Goal: Task Accomplishment & Management: Complete application form

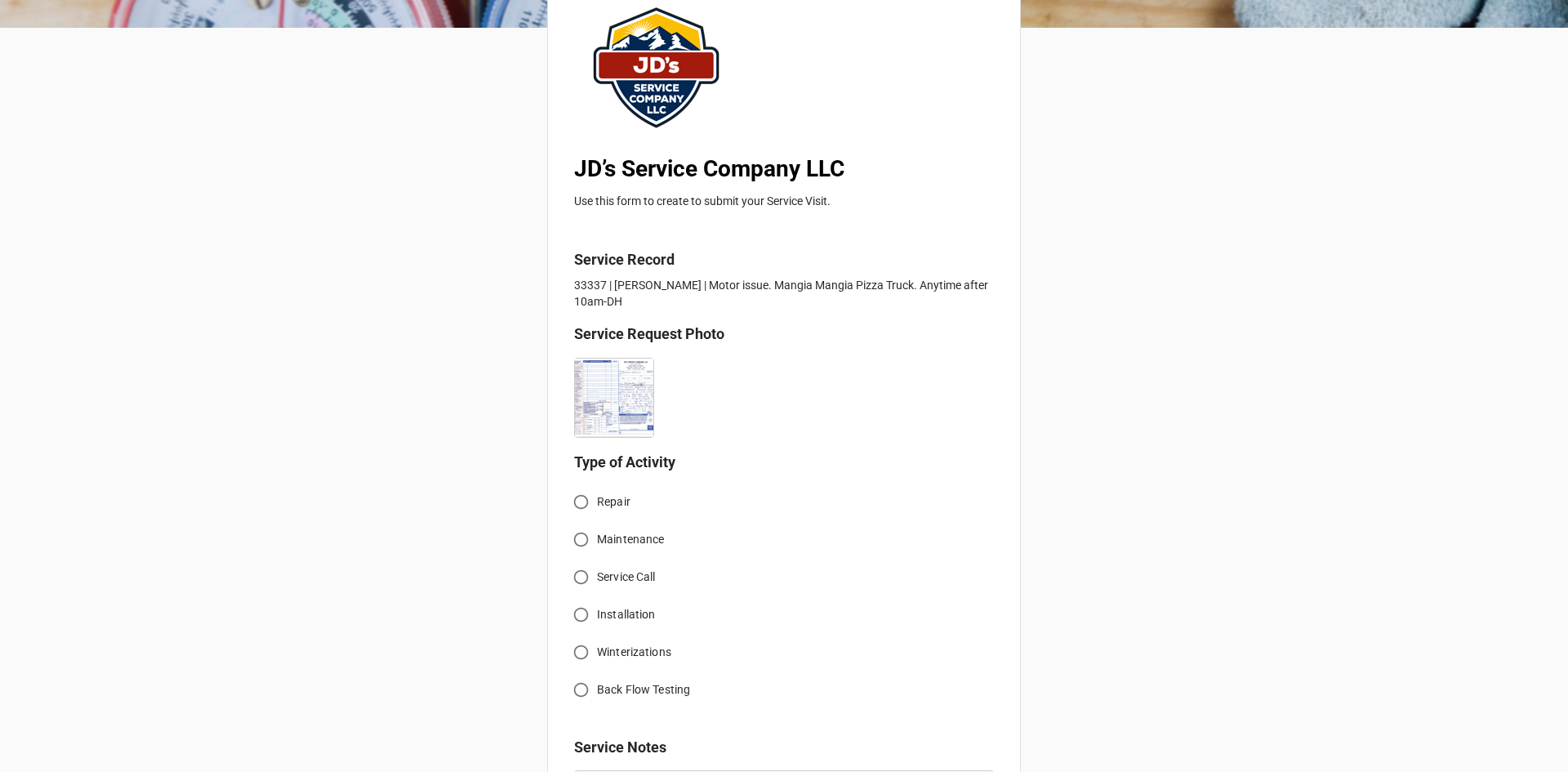
scroll to position [163, 0]
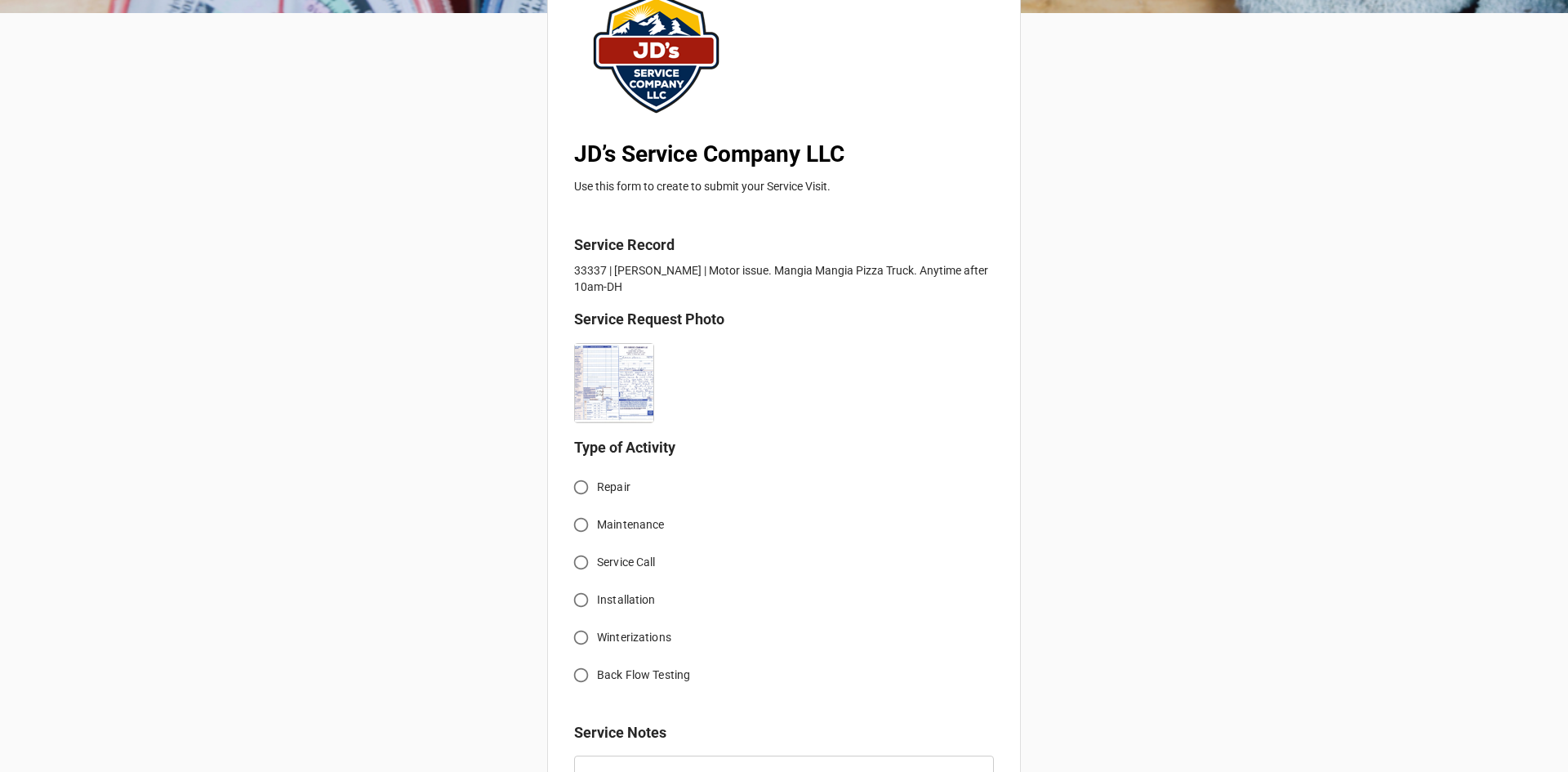
click at [576, 559] on input "Service Call" at bounding box center [581, 562] width 32 height 32
radio input "true"
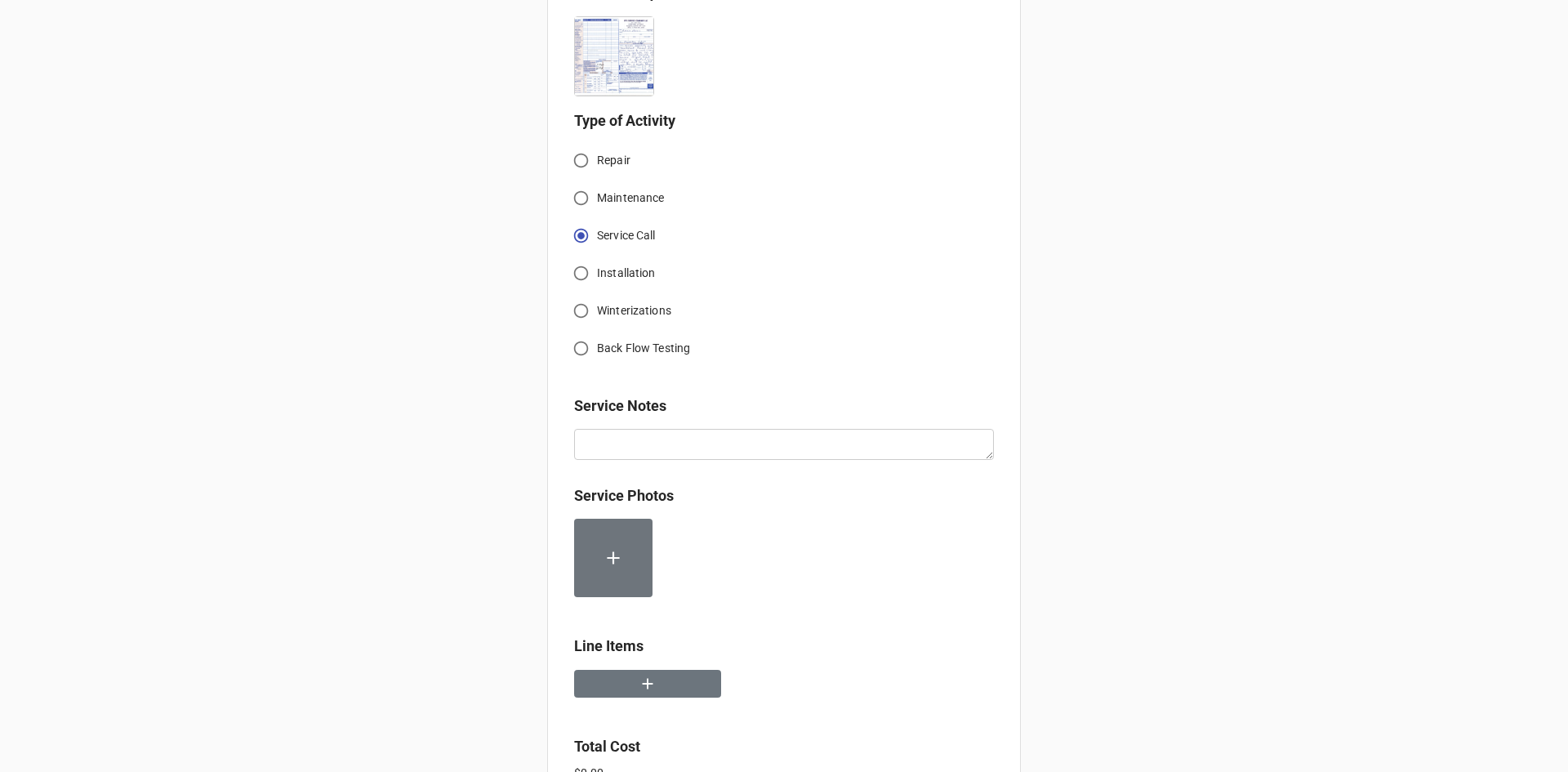
scroll to position [572, 0]
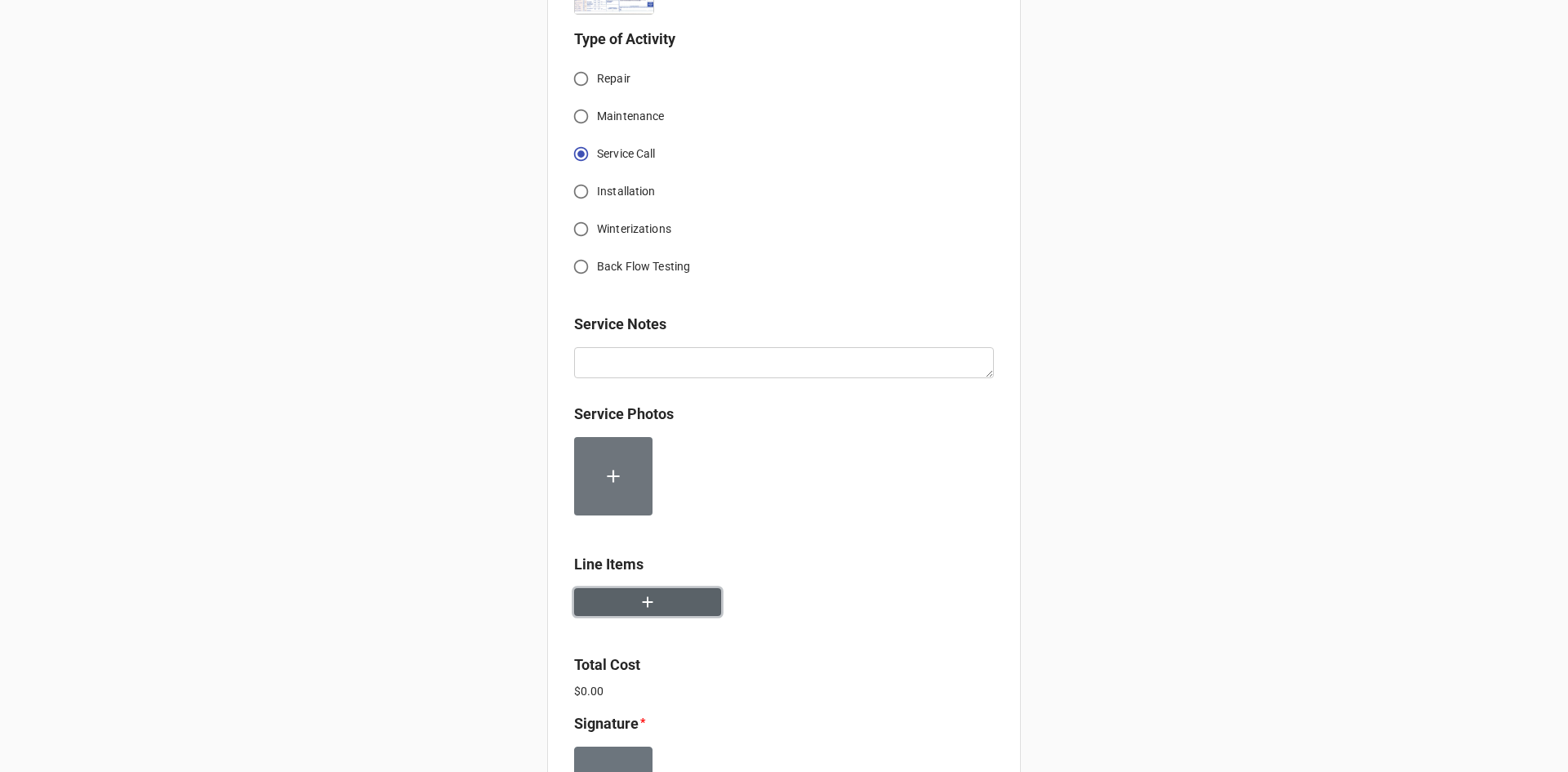
click at [642, 608] on icon "button" at bounding box center [648, 602] width 18 height 18
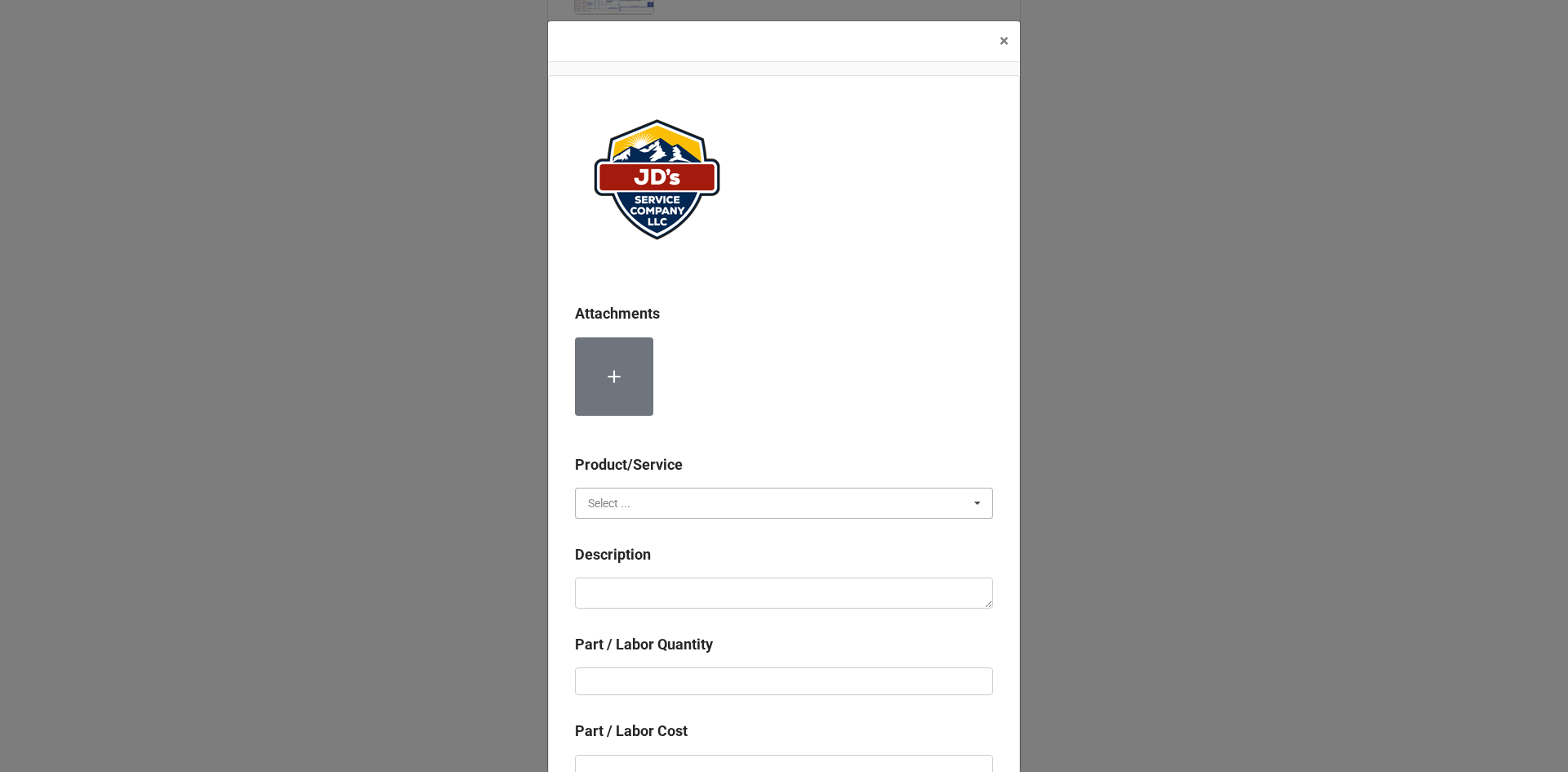
click at [676, 499] on input "text" at bounding box center [784, 504] width 417 height 30
click at [661, 558] on div "Material Cost" at bounding box center [784, 563] width 417 height 30
click at [662, 510] on input "text" at bounding box center [784, 504] width 417 height 30
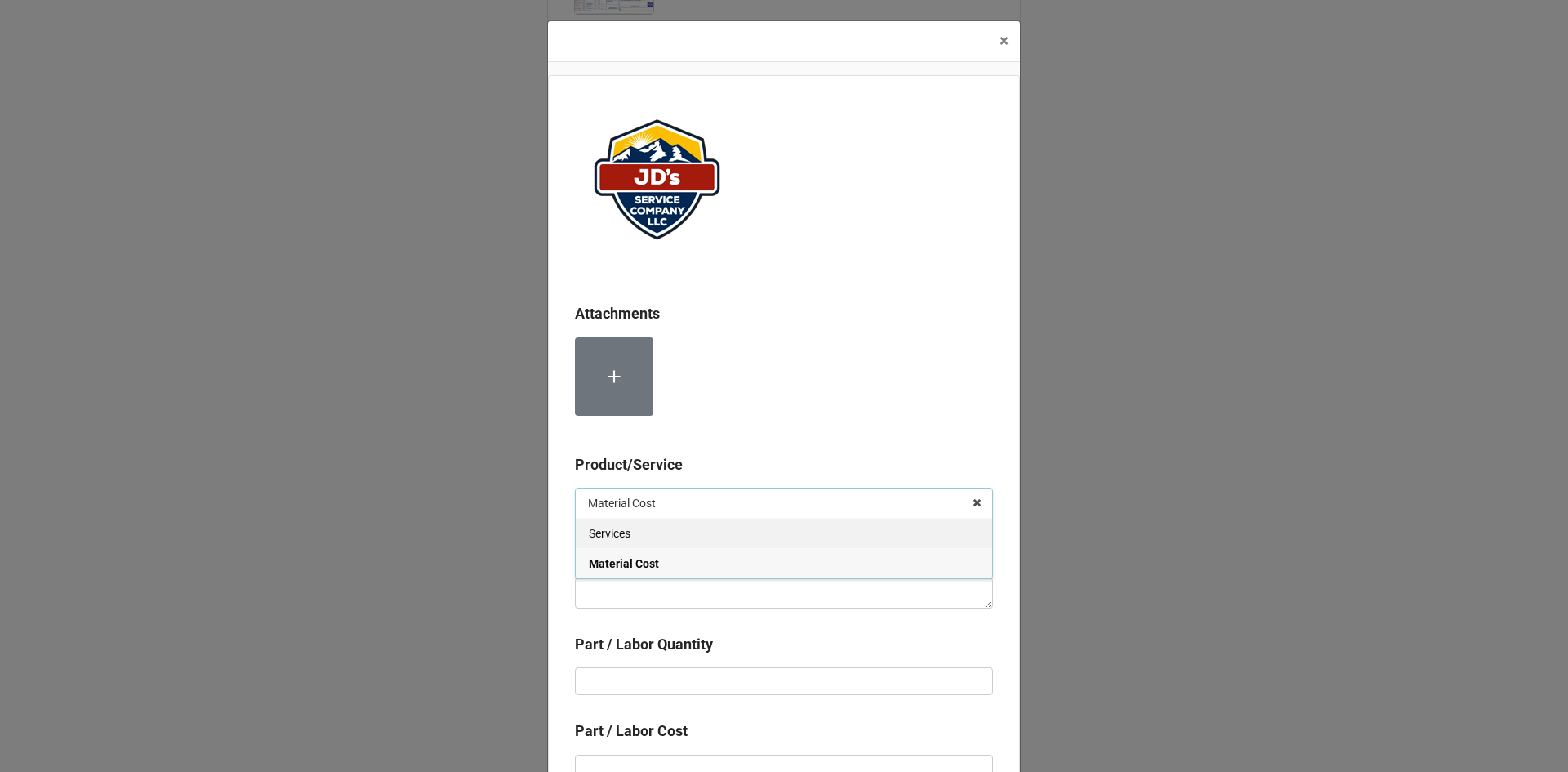
click at [650, 532] on div "Services" at bounding box center [784, 533] width 417 height 30
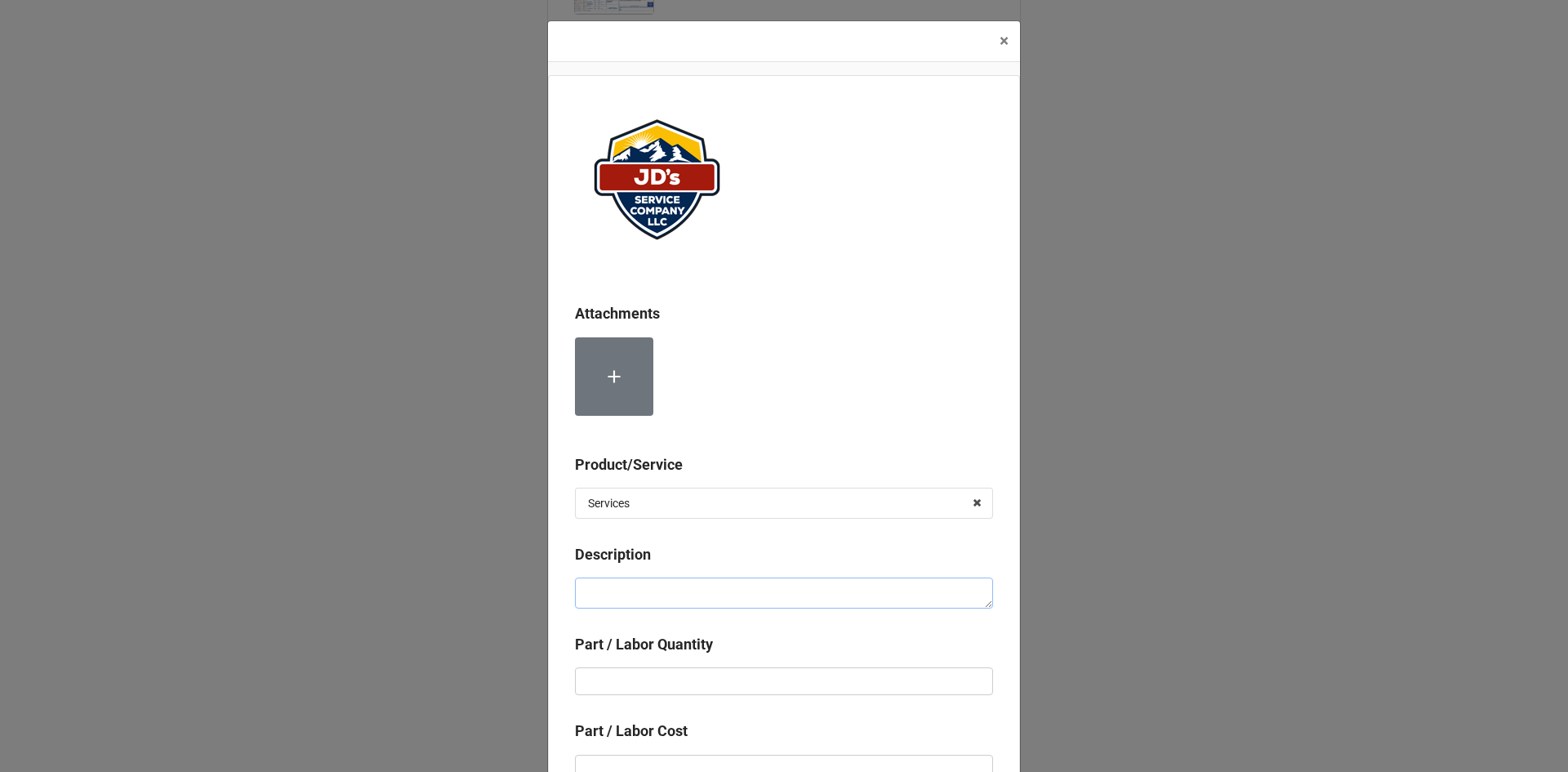
click at [663, 585] on textarea at bounding box center [784, 592] width 419 height 31
paste textarea "11:00am-12:00pm; [GEOGRAPHIC_DATA] [STREET_ADDRESS] [PERSON_NAME][GEOGRAPHIC_DA…"
type textarea "x"
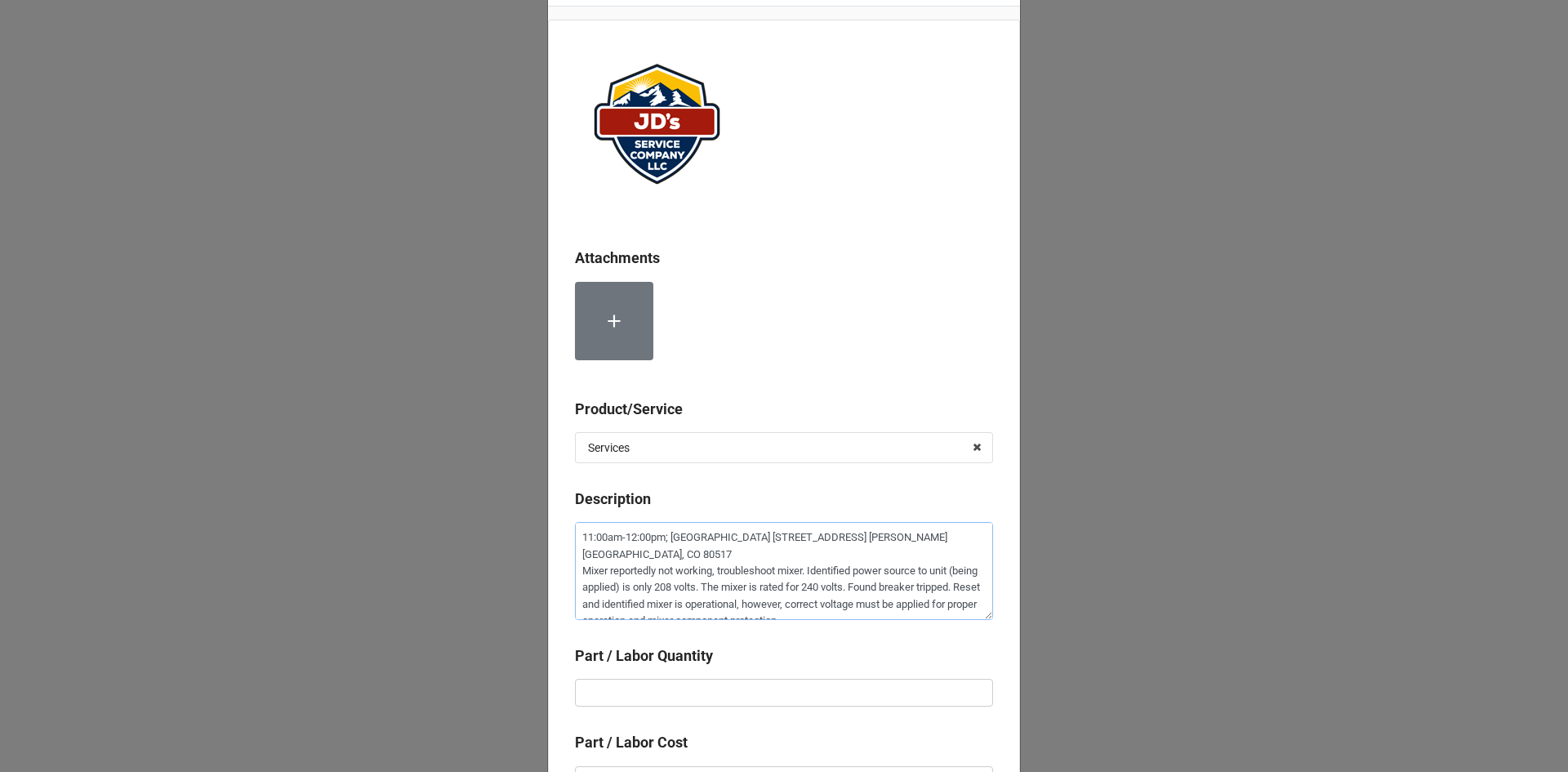
scroll to position [82, 0]
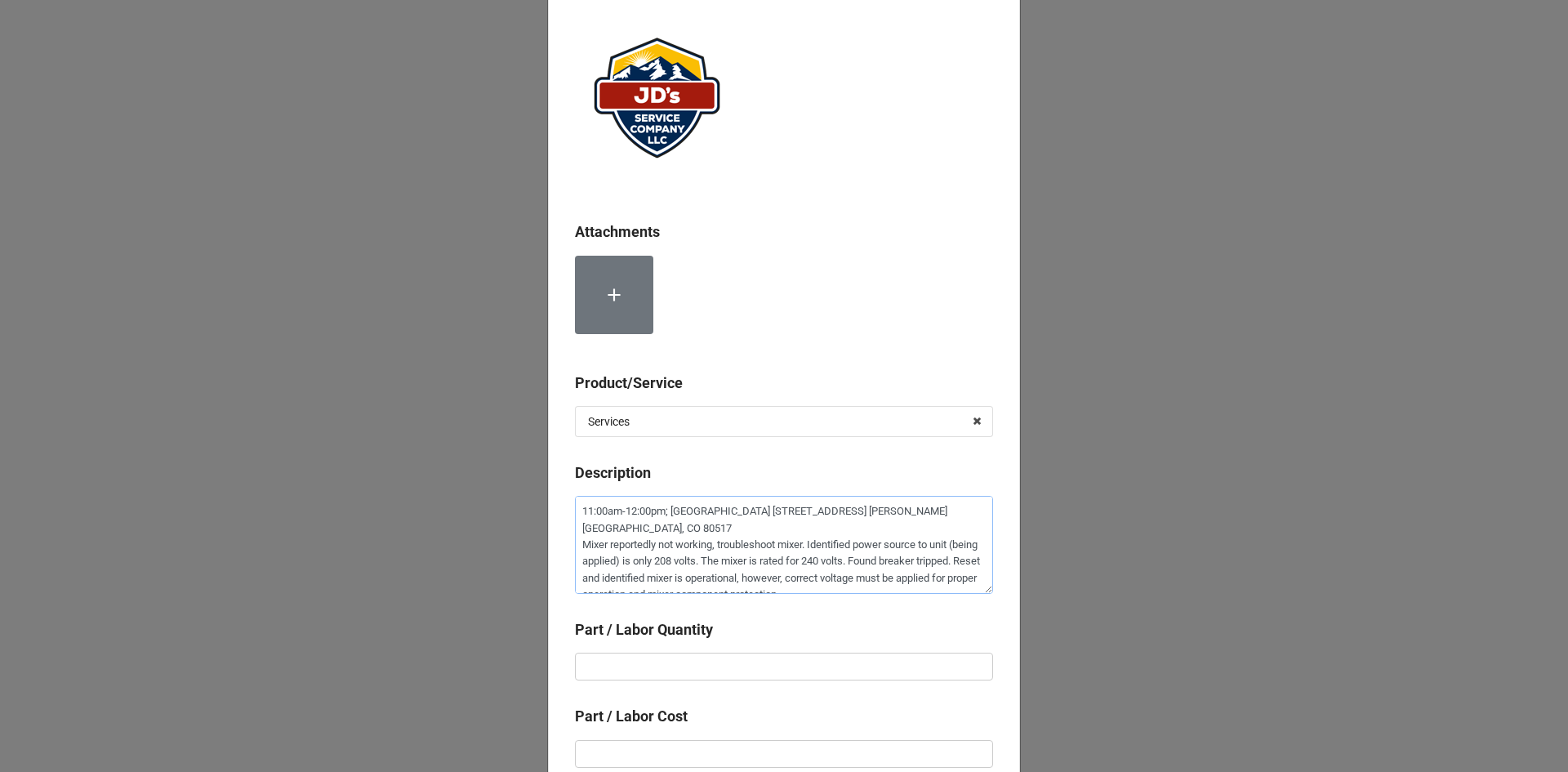
type textarea "11:00am-12:00pm; [GEOGRAPHIC_DATA] [STREET_ADDRESS] [PERSON_NAME][GEOGRAPHIC_DA…"
click at [834, 673] on input "text" at bounding box center [784, 667] width 419 height 28
type textarea "x"
type input "1"
type textarea "x"
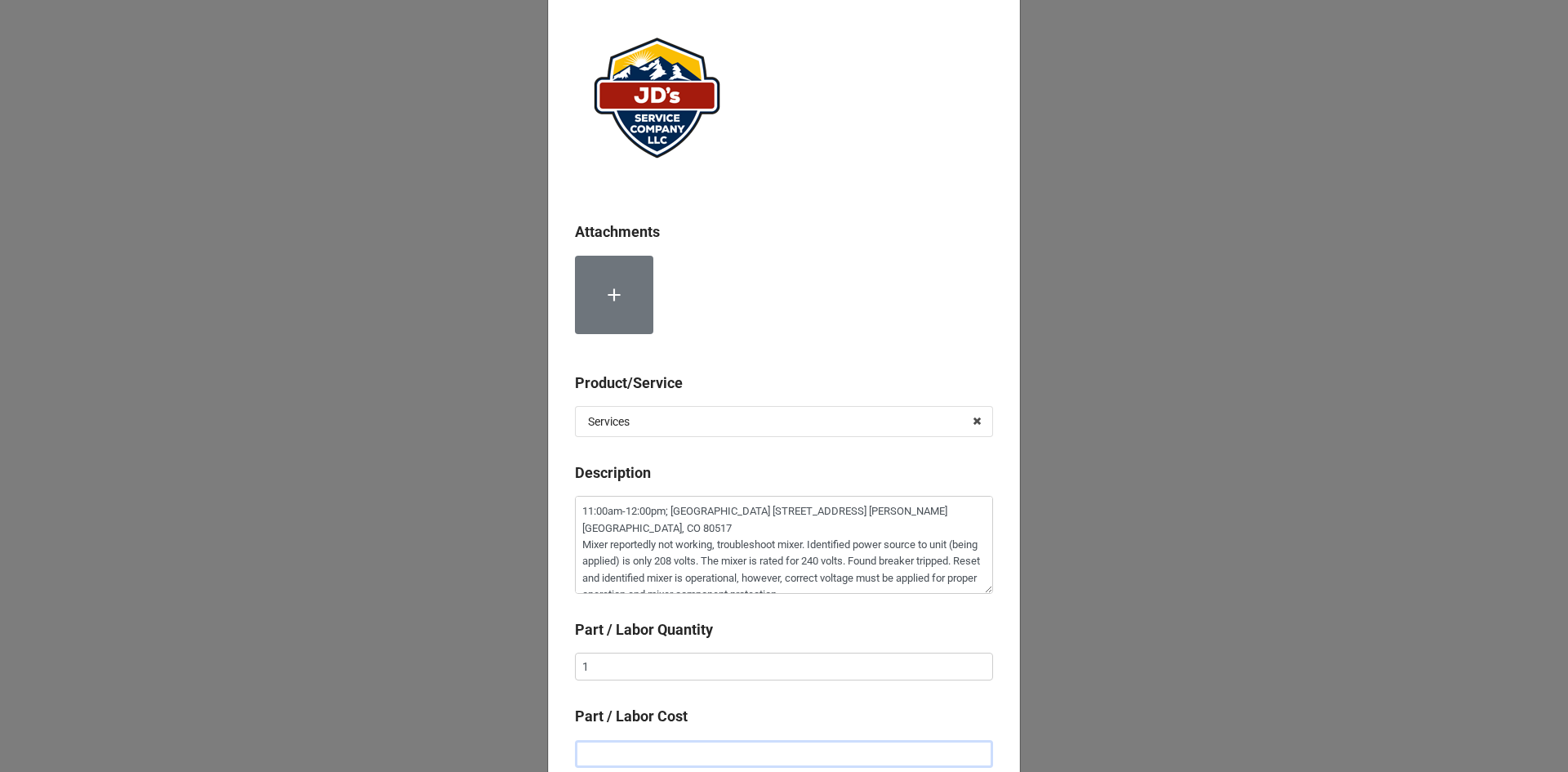
type input "$2.00"
type textarea "x"
type input "$22.00"
type textarea "x"
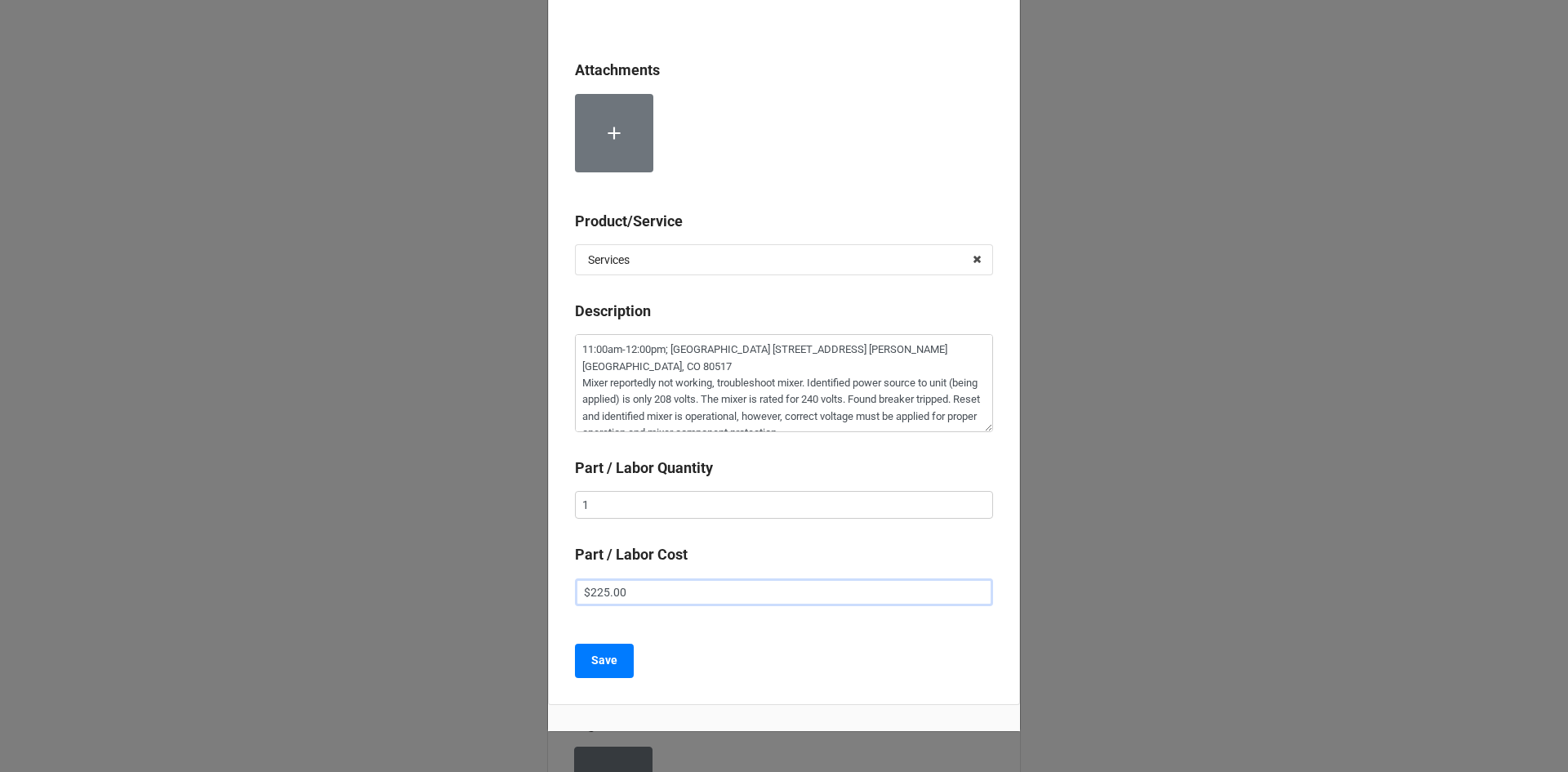
scroll to position [245, 0]
type input "$225.00"
click at [595, 663] on b "Save" at bounding box center [605, 659] width 26 height 18
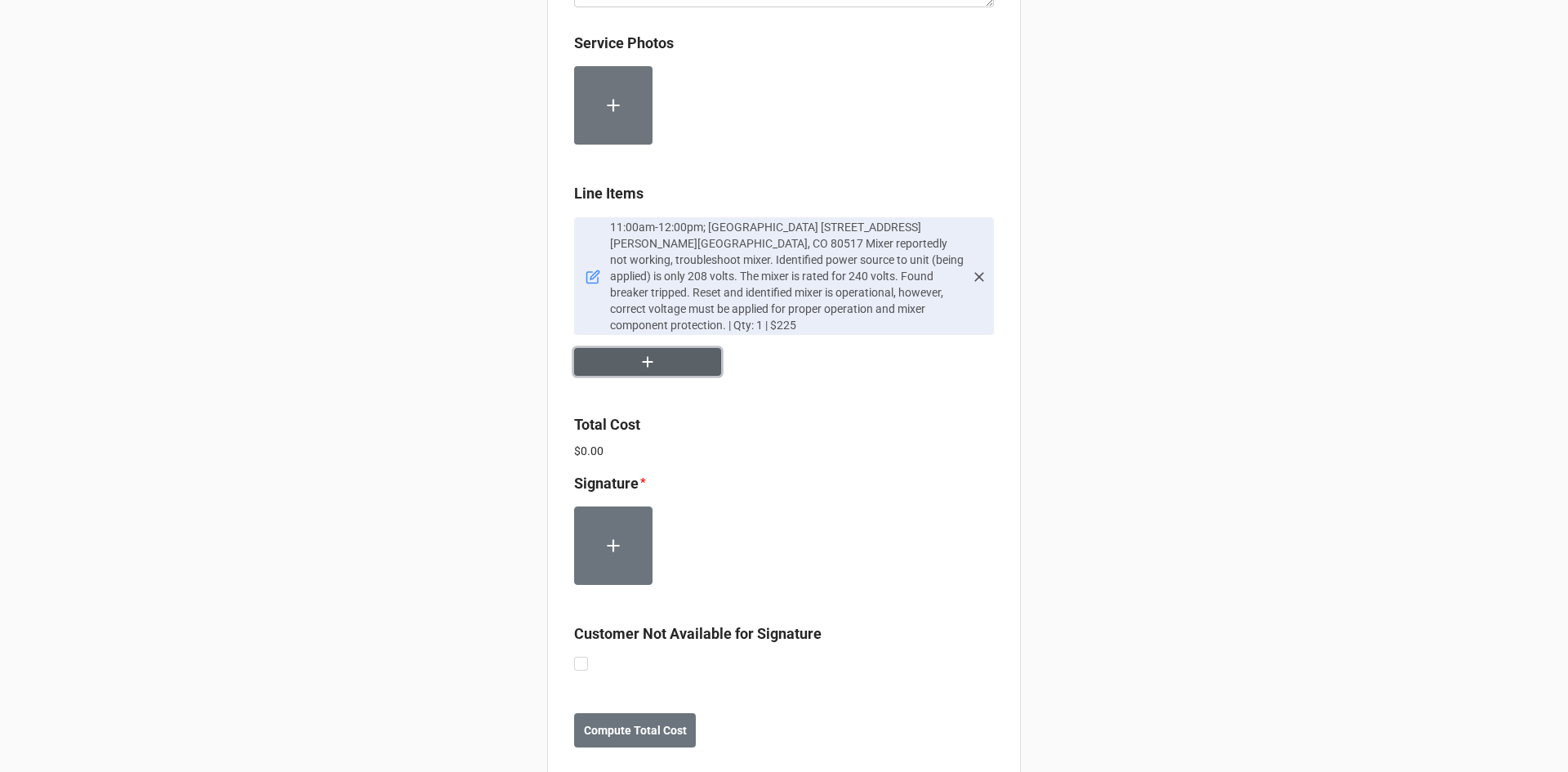
scroll to position [955, 0]
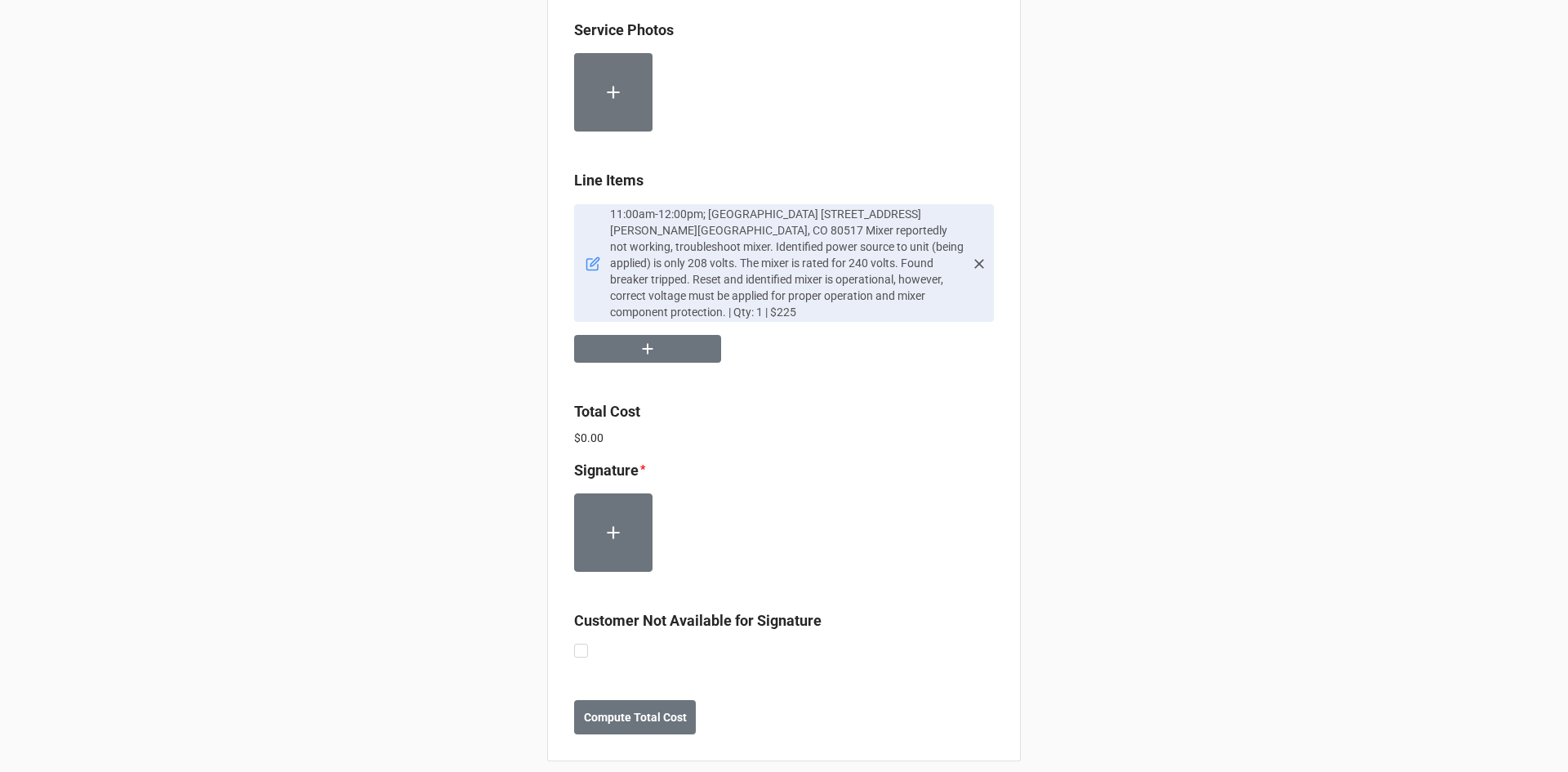
drag, startPoint x: 579, startPoint y: 640, endPoint x: 581, endPoint y: 649, distance: 9.2
click at [579, 644] on label at bounding box center [581, 644] width 14 height 0
checkbox input "true"
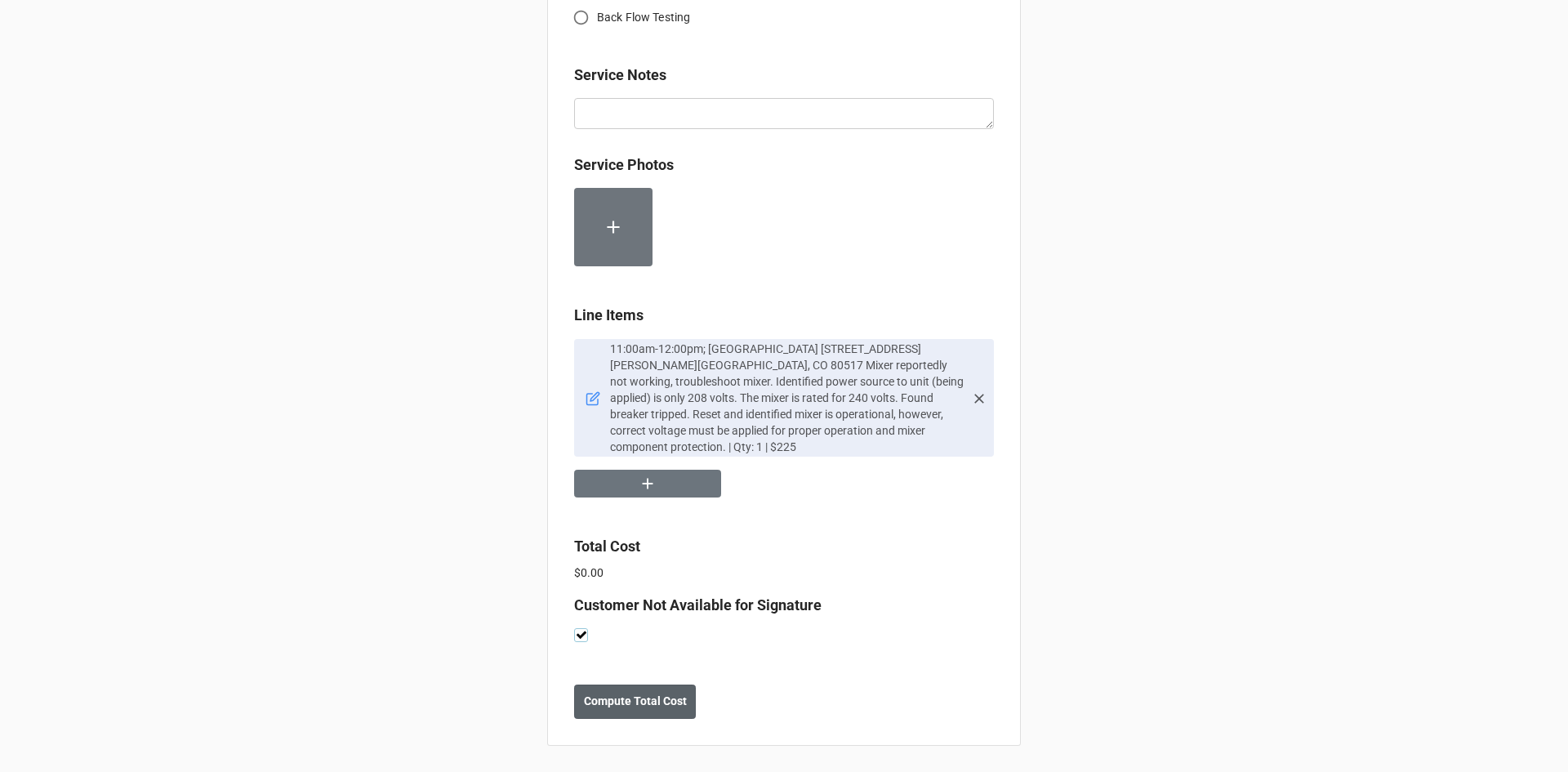
scroll to position [805, 0]
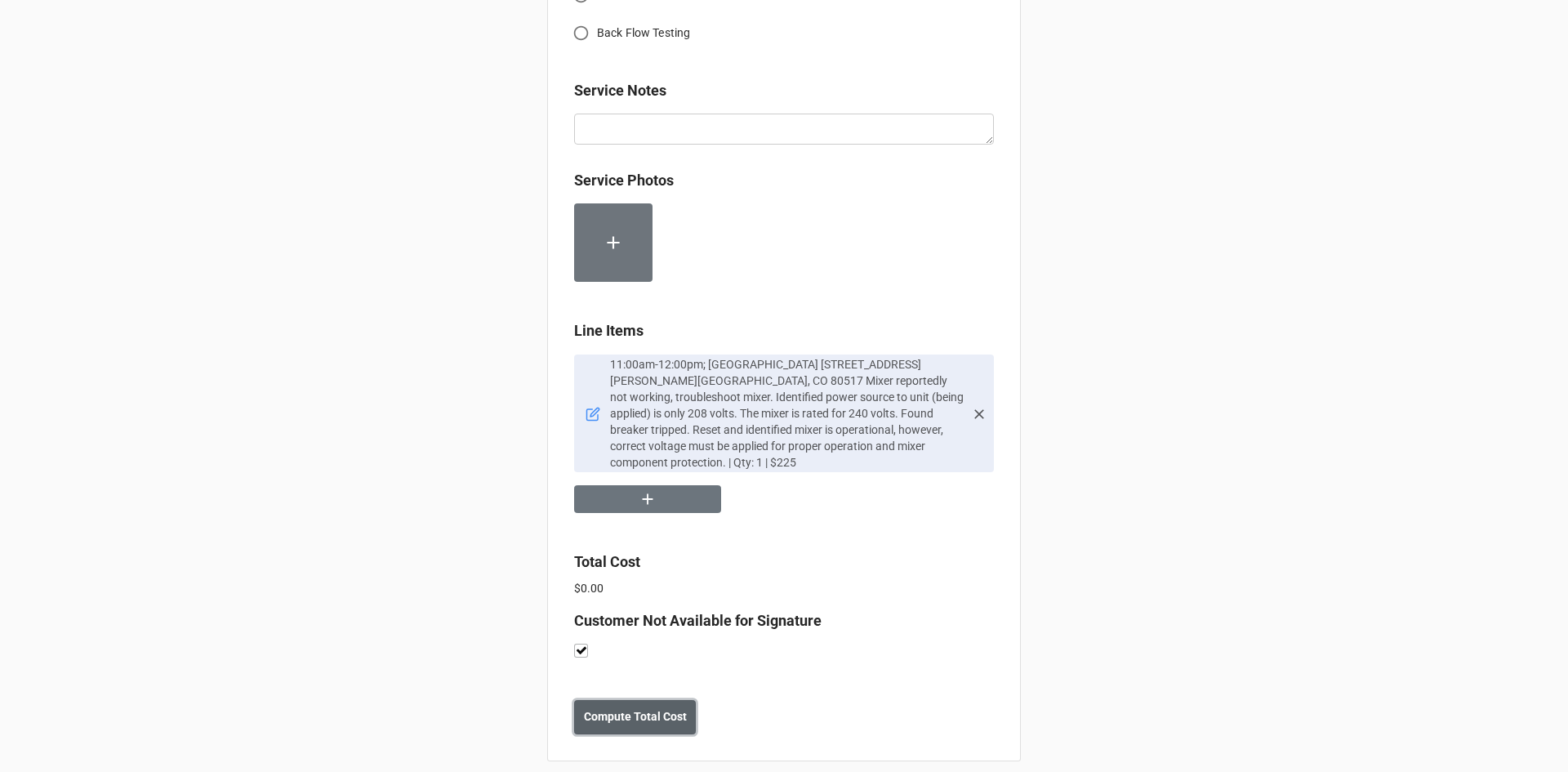
click at [635, 708] on b "Compute Total Cost" at bounding box center [635, 717] width 103 height 18
click at [613, 701] on button "Save" at bounding box center [603, 717] width 59 height 34
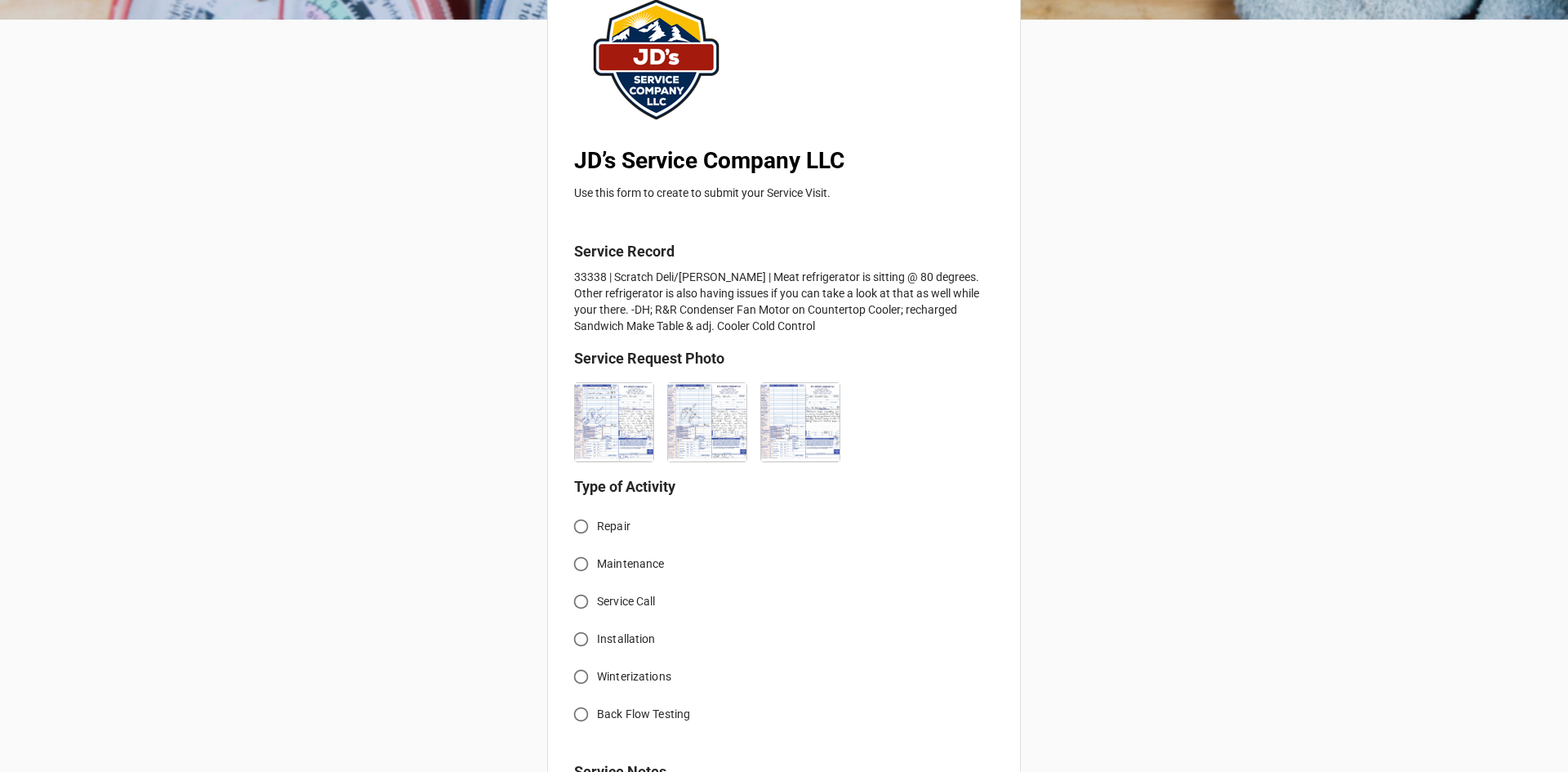
scroll to position [163, 0]
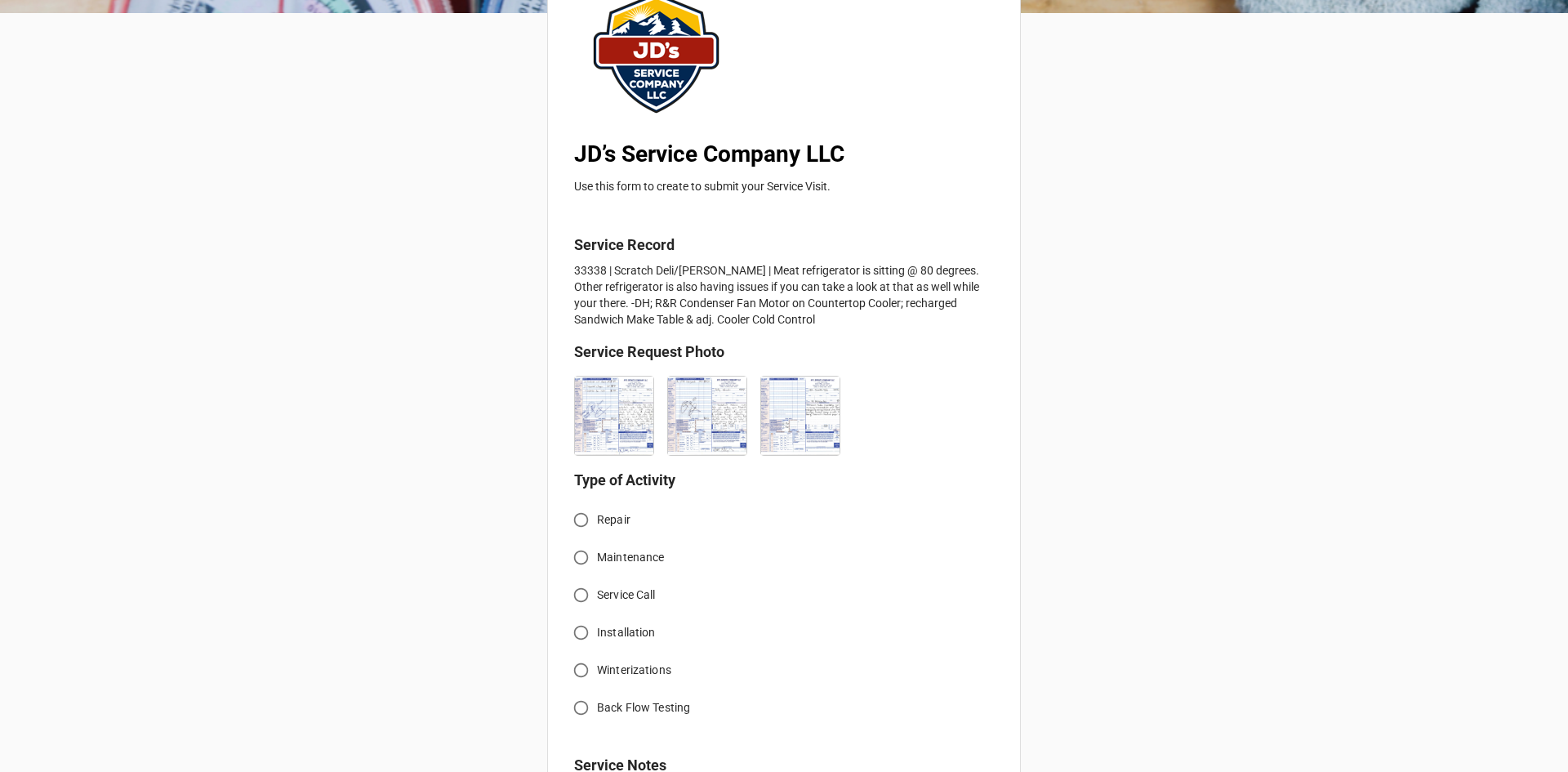
click at [576, 598] on input "Service Call" at bounding box center [581, 595] width 32 height 32
radio input "true"
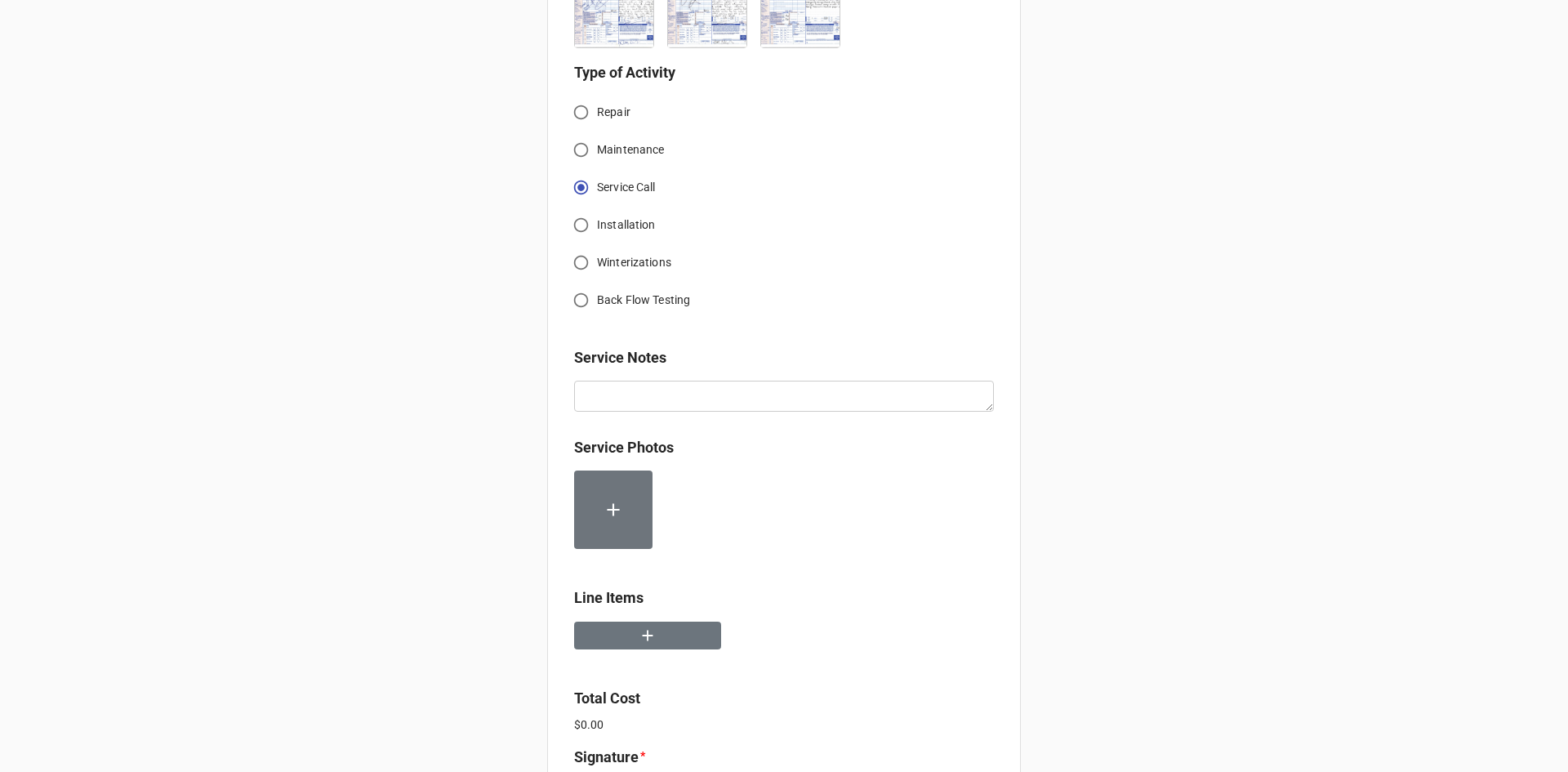
scroll to position [572, 0]
click at [644, 631] on icon "button" at bounding box center [648, 635] width 11 height 11
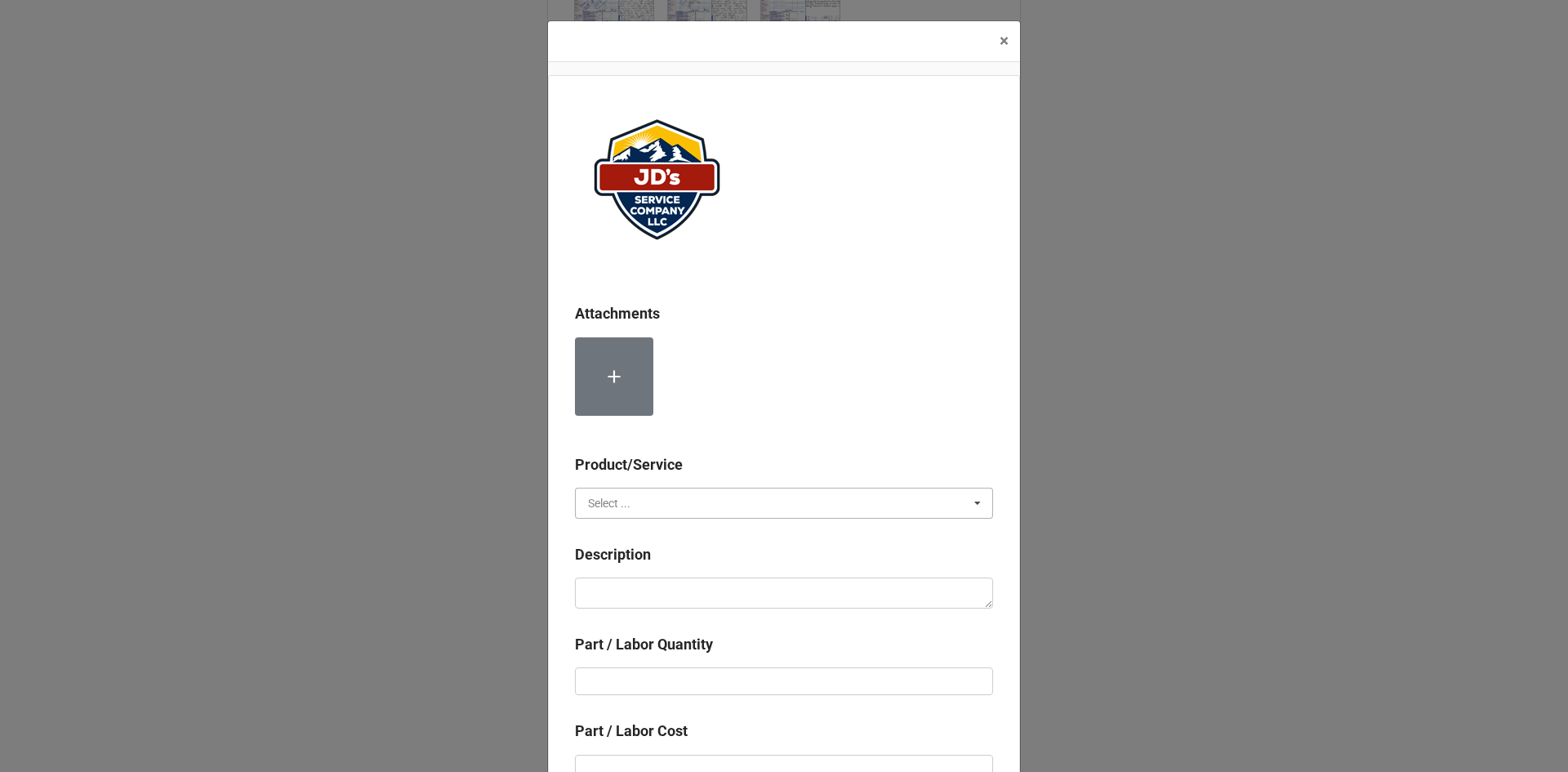
click at [708, 489] on input "text" at bounding box center [784, 504] width 417 height 30
click at [664, 538] on div "Services" at bounding box center [784, 533] width 417 height 30
click at [688, 604] on textarea at bounding box center [784, 592] width 419 height 31
paste textarea "12:00pm-1:00pm; Service Address: 911 Moraine Ave. Estes Park, CO 80517 Sandwich…"
type textarea "x"
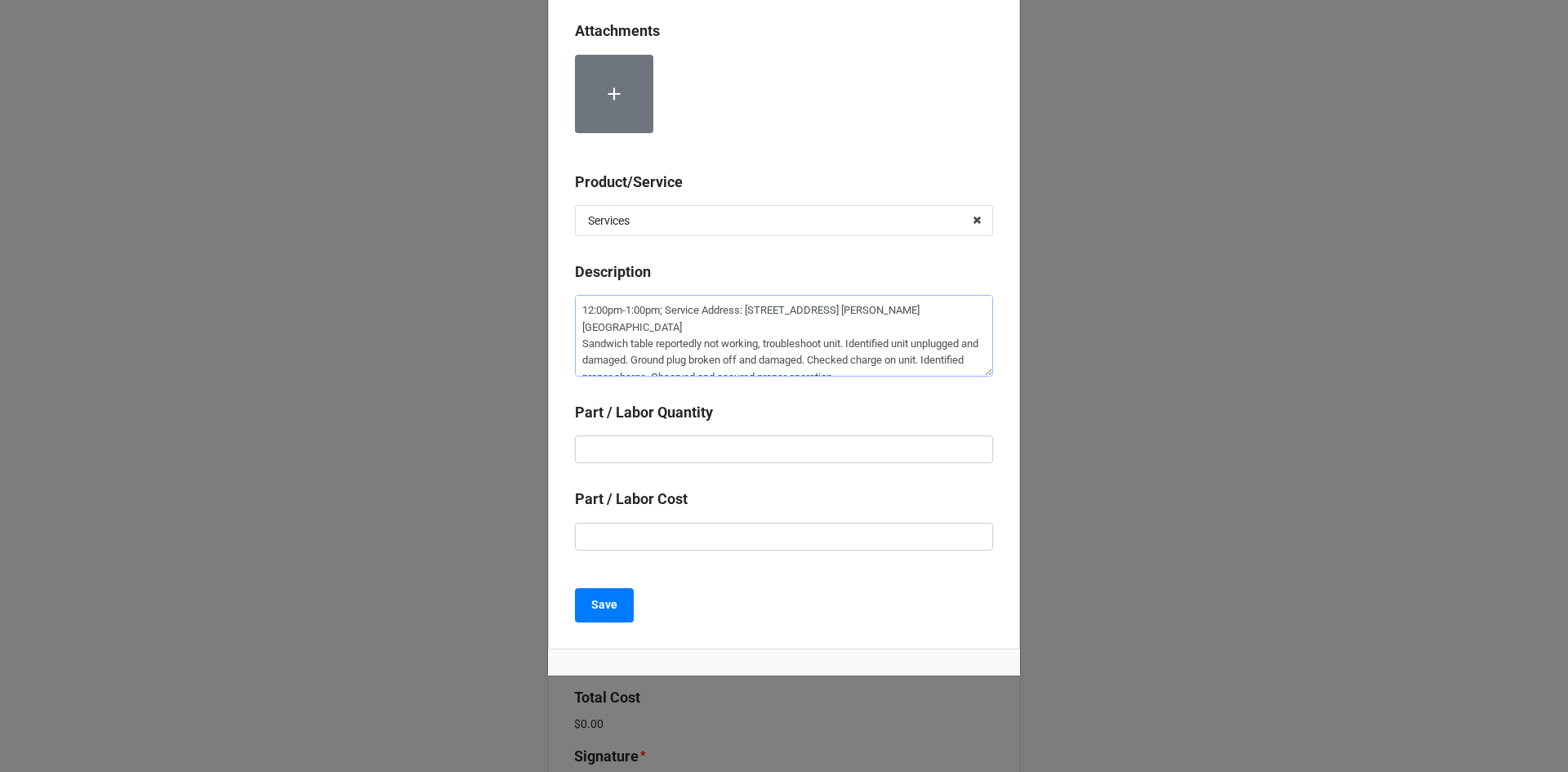
scroll to position [289, 0]
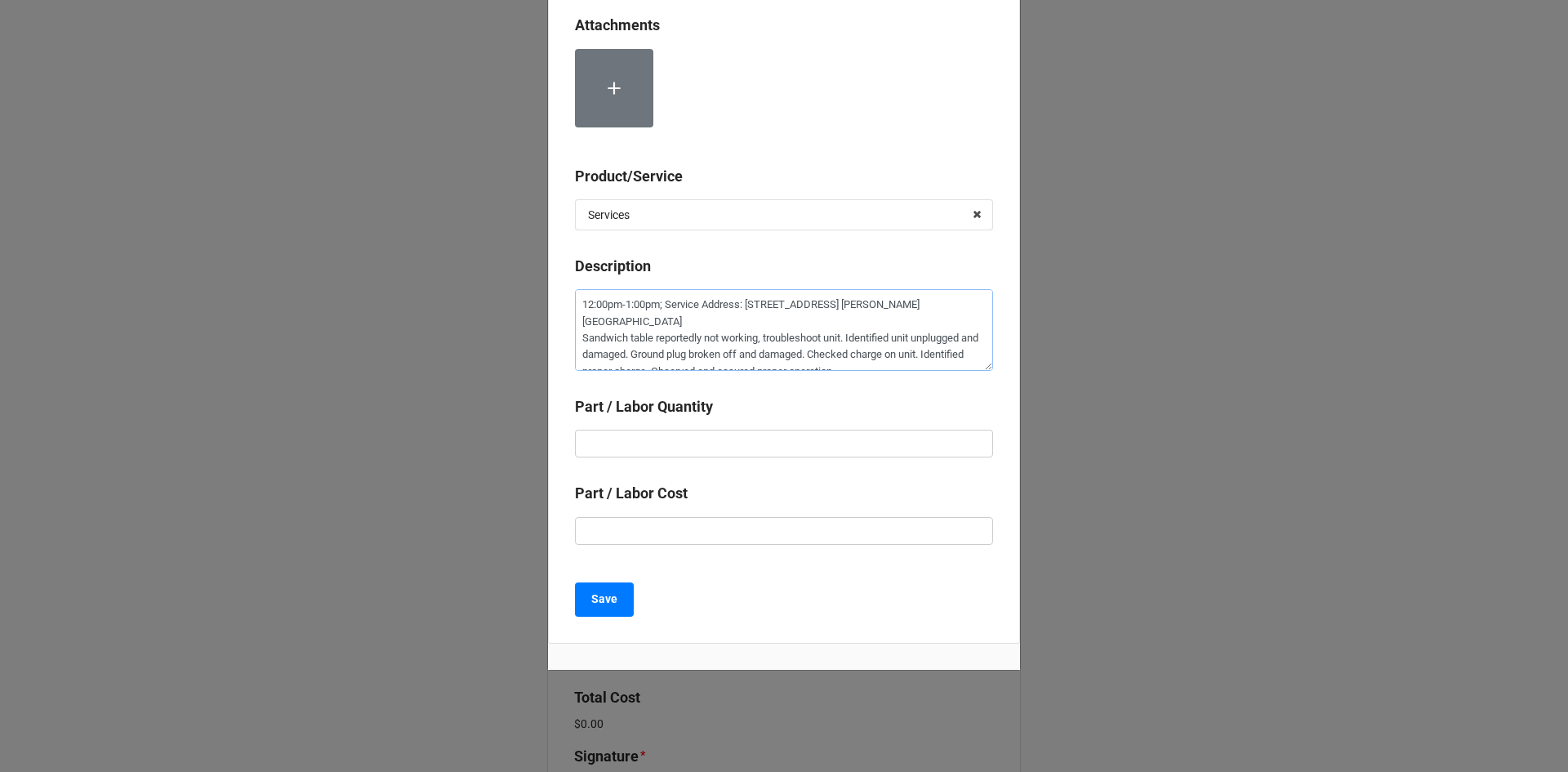
type textarea "12:00pm-1:00pm; Service Address: 911 Moraine Ave. Estes Park, CO 80517 Sandwich…"
click at [677, 450] on input "text" at bounding box center [784, 444] width 419 height 28
type textarea "x"
type input "1"
type textarea "x"
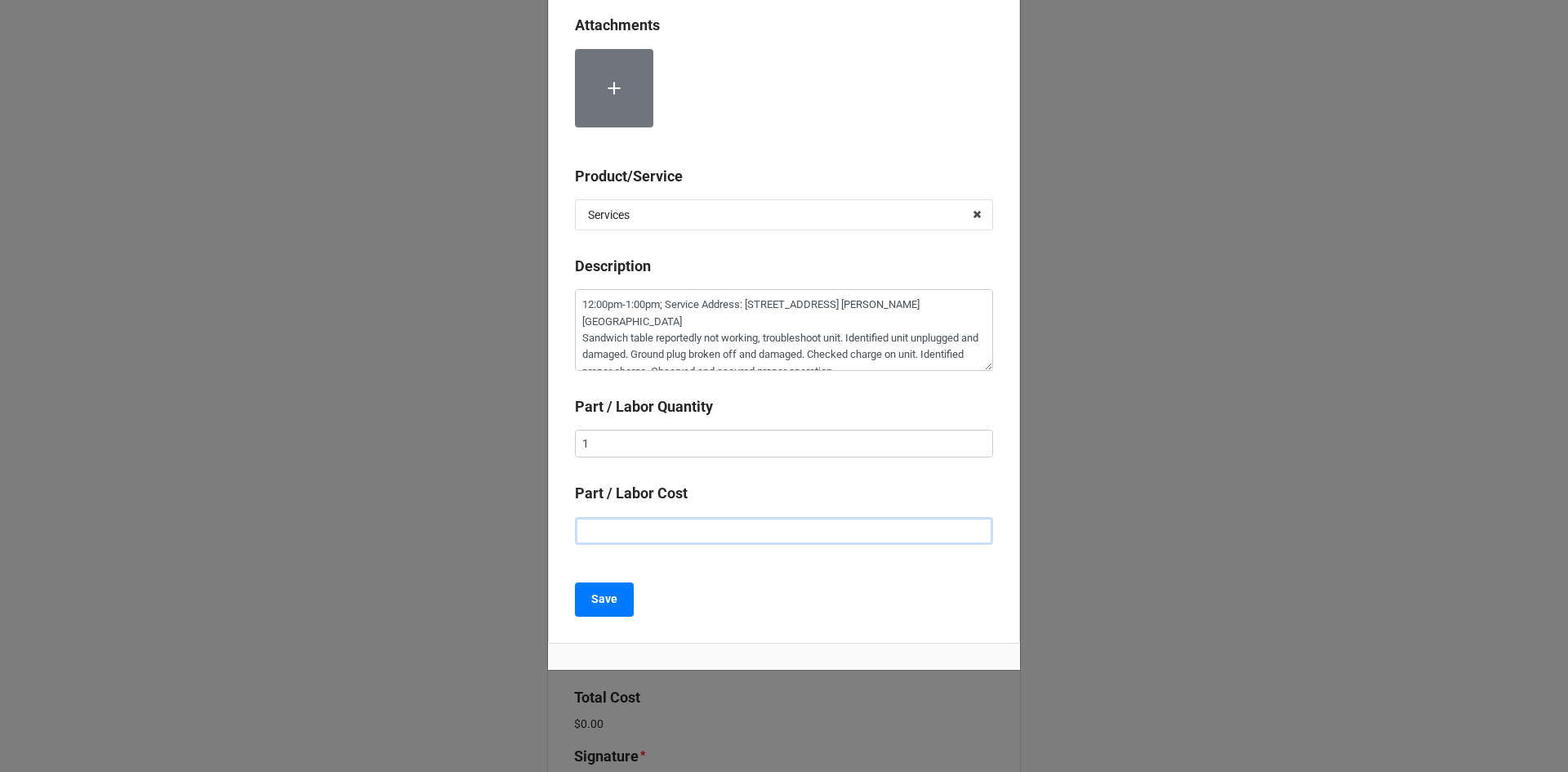
type input "$2.00"
type textarea "x"
type input "$22.00"
type textarea "x"
type input "$225.00"
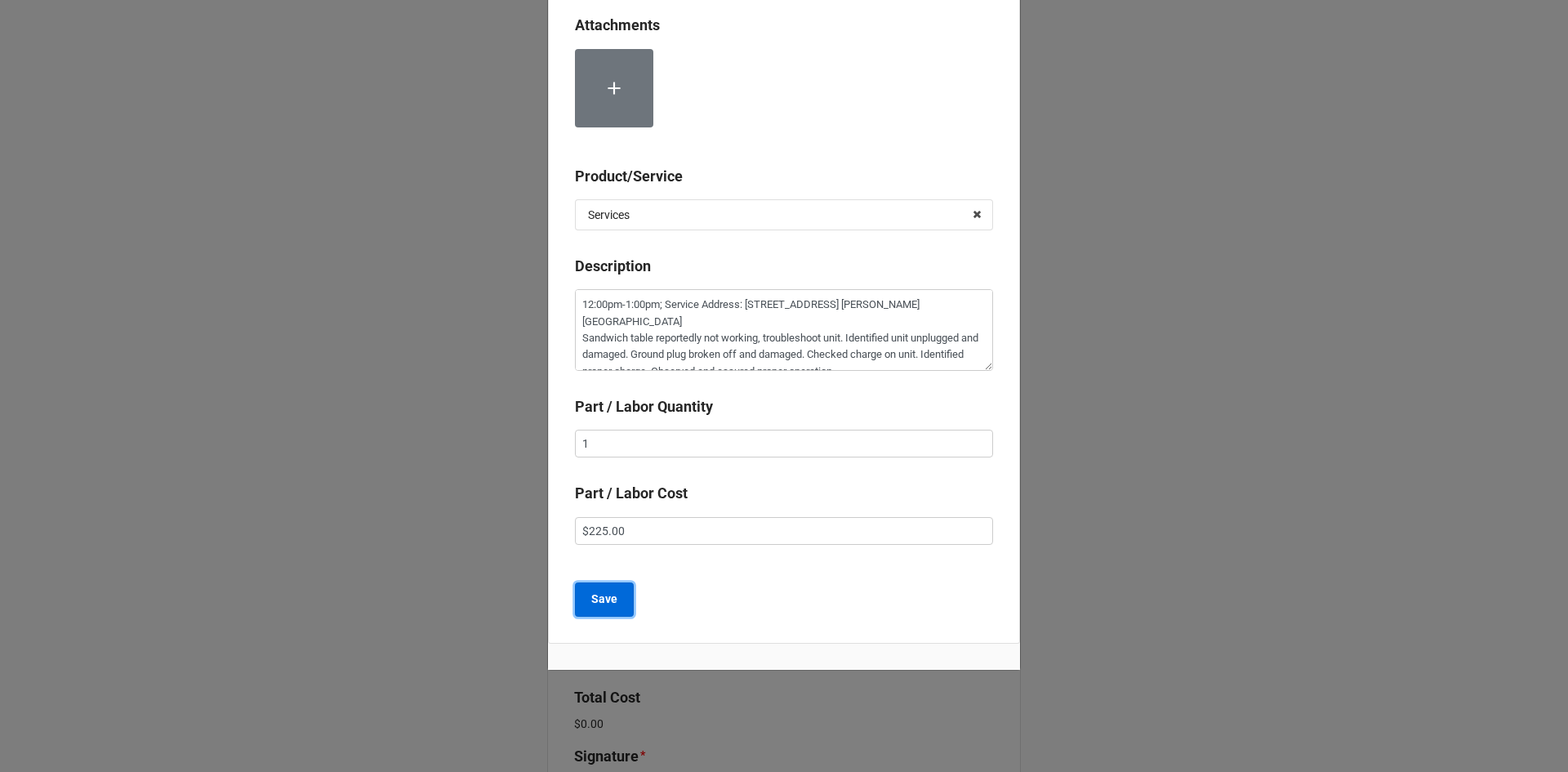
click at [599, 604] on b "Save" at bounding box center [605, 599] width 26 height 18
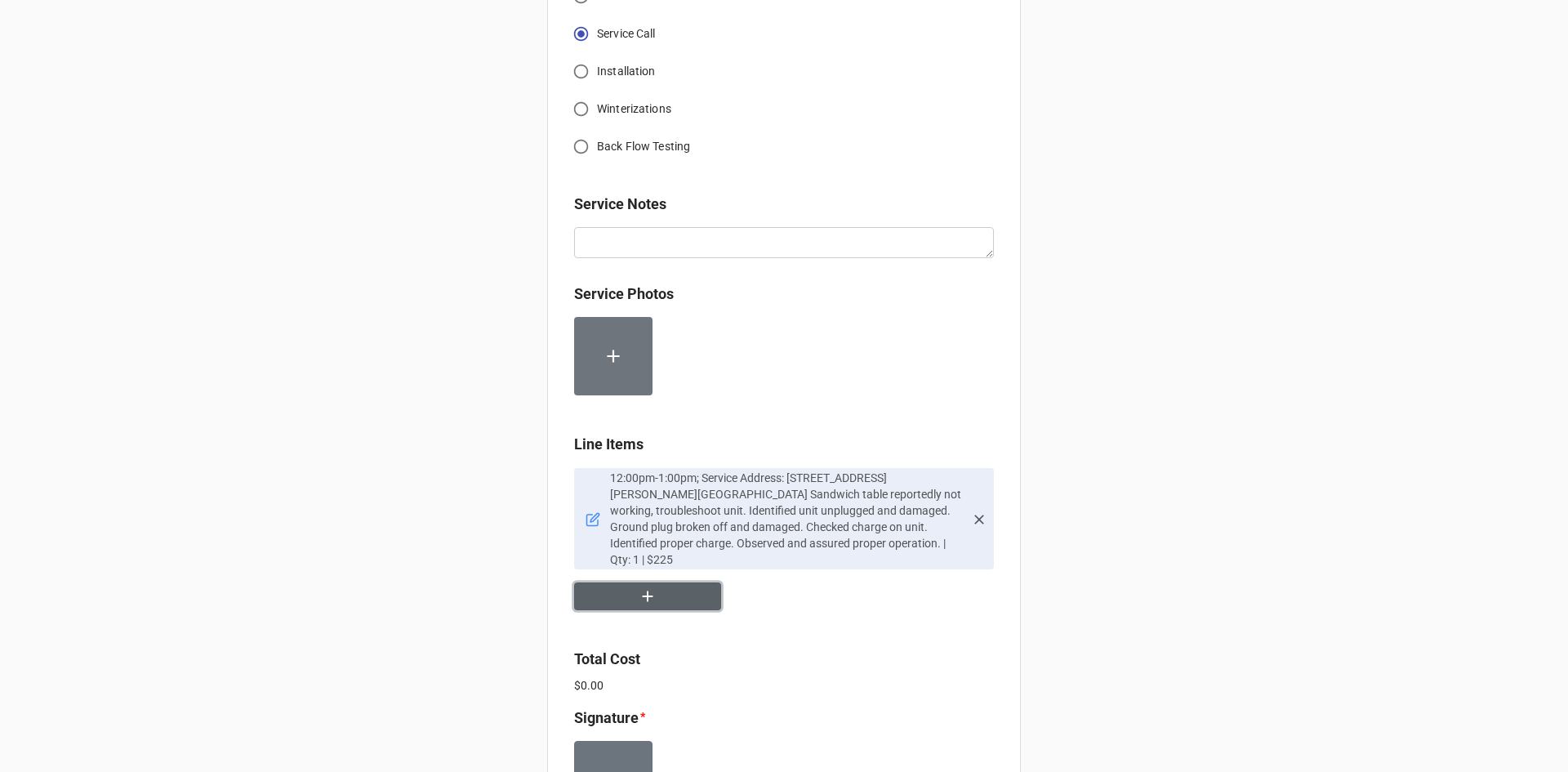
scroll to position [735, 0]
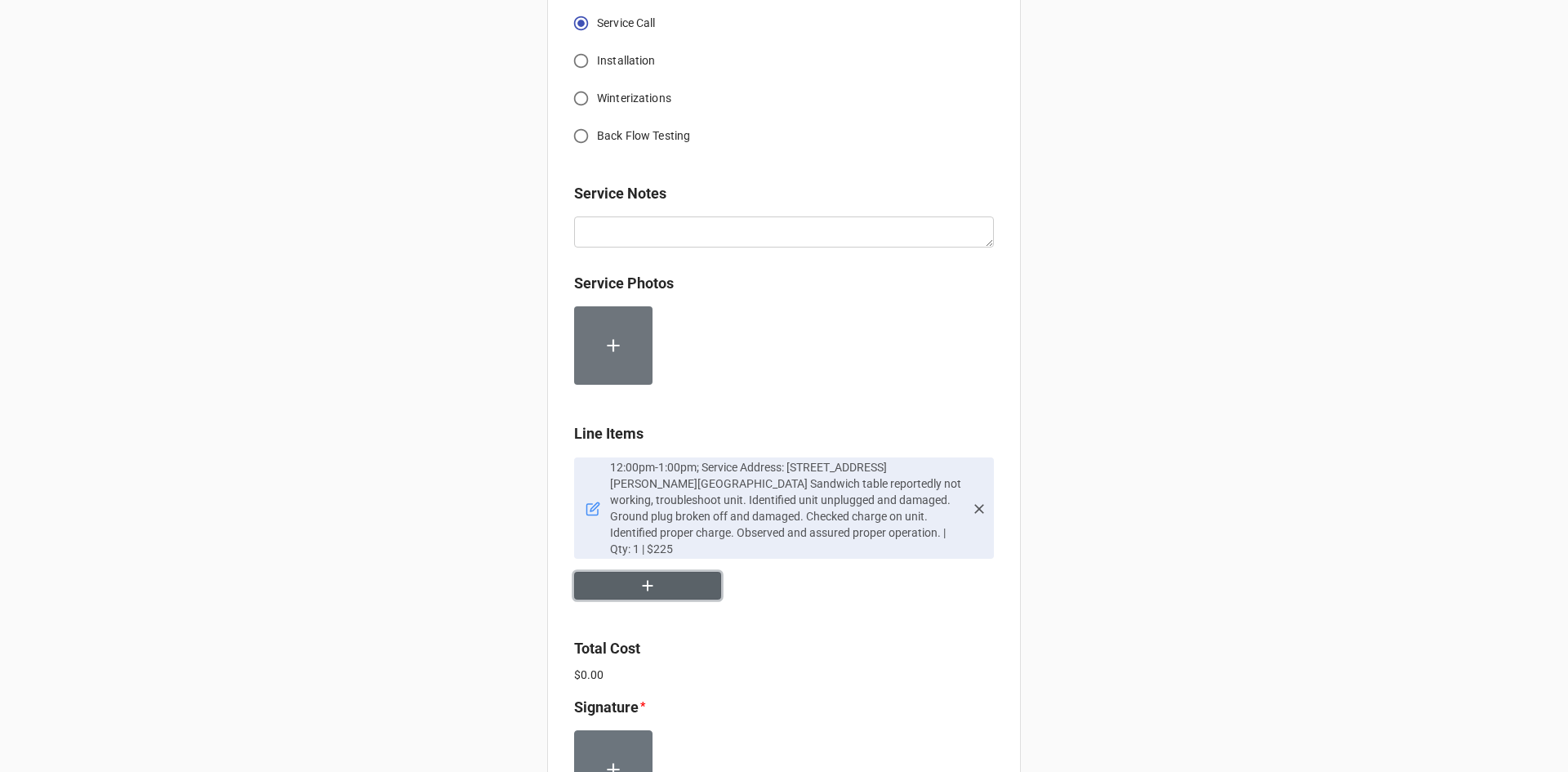
click at [620, 574] on button "button" at bounding box center [648, 586] width 147 height 29
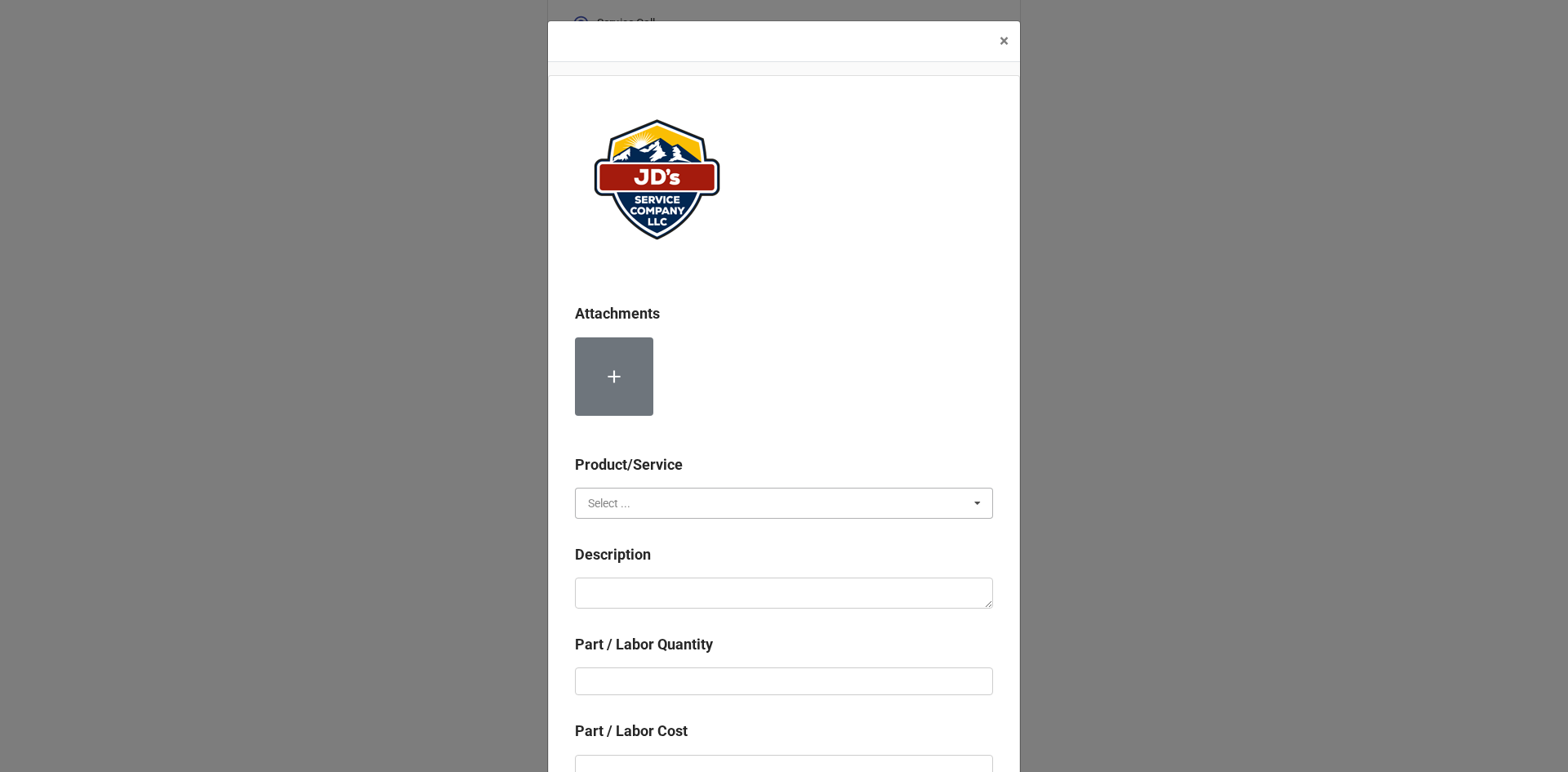
click at [646, 490] on input "text" at bounding box center [784, 504] width 417 height 30
click at [641, 539] on div "Services" at bounding box center [784, 533] width 417 height 30
click at [649, 588] on textarea at bounding box center [784, 592] width 419 height 31
type textarea "x"
type textarea "D"
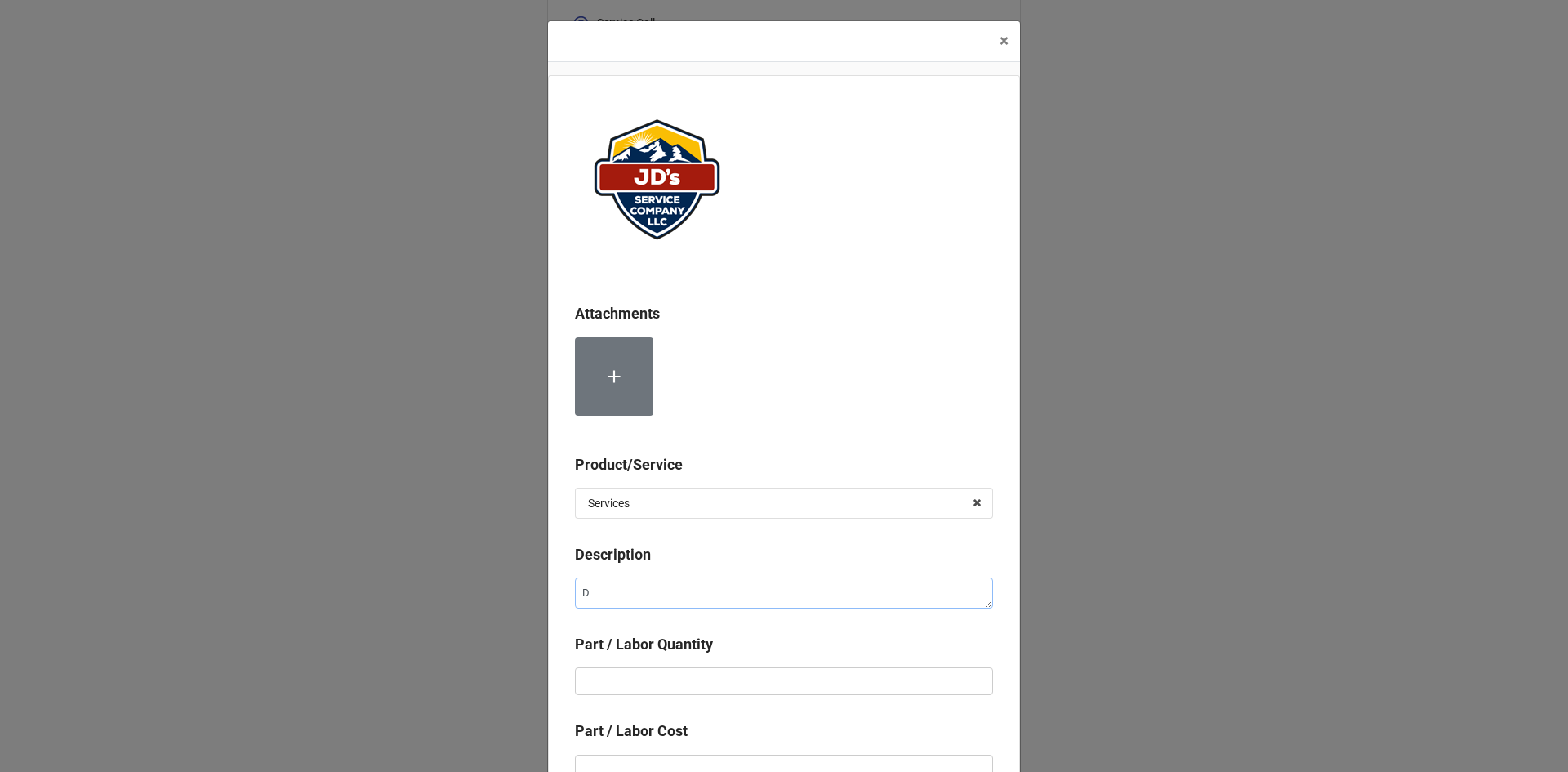
type textarea "x"
type textarea "DI"
type textarea "x"
type textarea "DIS"
type textarea "x"
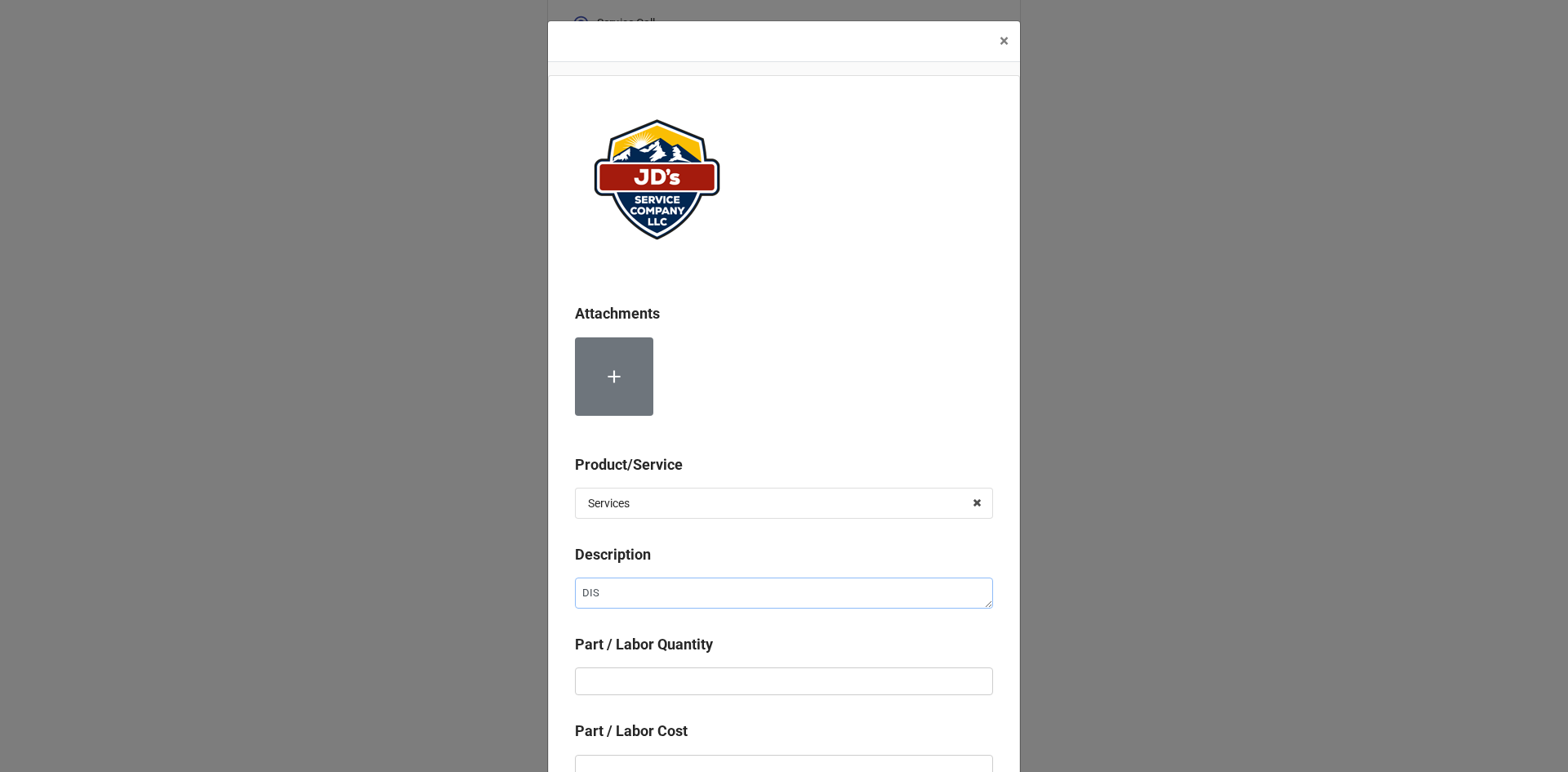
type textarea "DISC"
type textarea "x"
type textarea "DISCO"
type textarea "x"
type textarea "DISCOU"
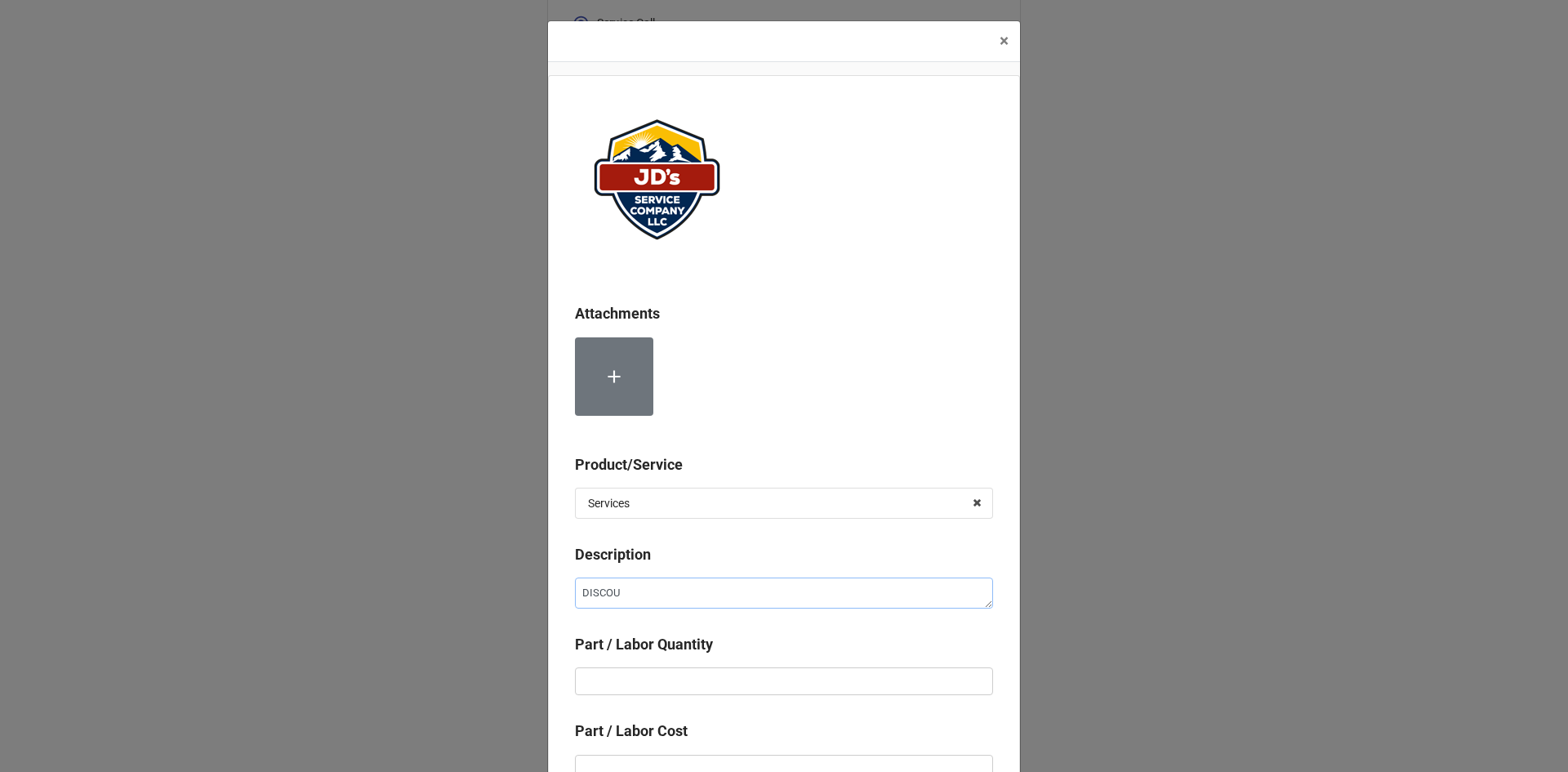
type textarea "x"
type textarea "DISCOUN"
type textarea "x"
type textarea "DISCOUNT"
type textarea "x"
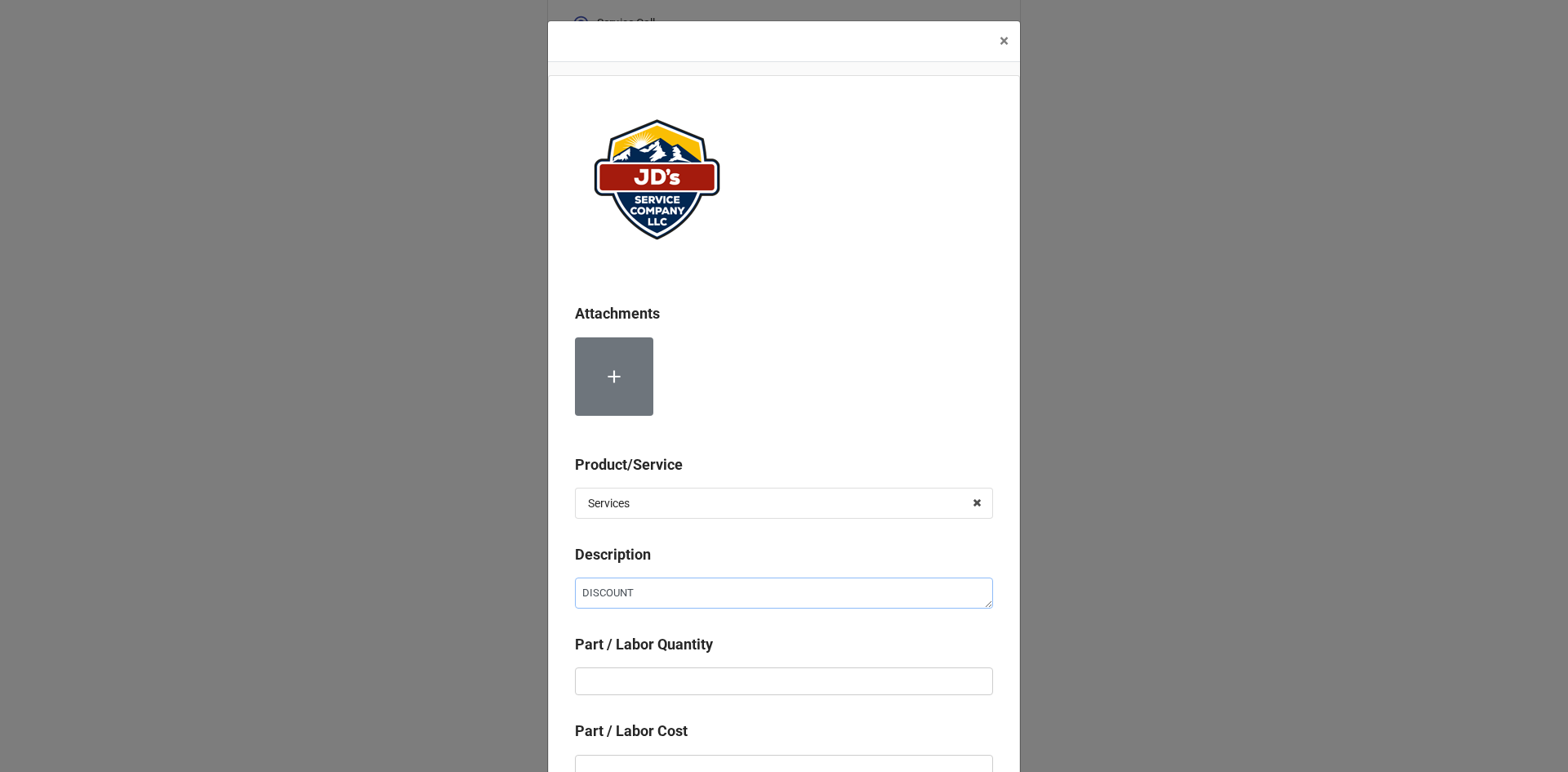
type textarea "DISCOUNT"
type textarea "x"
type textarea "DISCOUNT -"
type textarea "x"
type textarea "DISCOUNT"
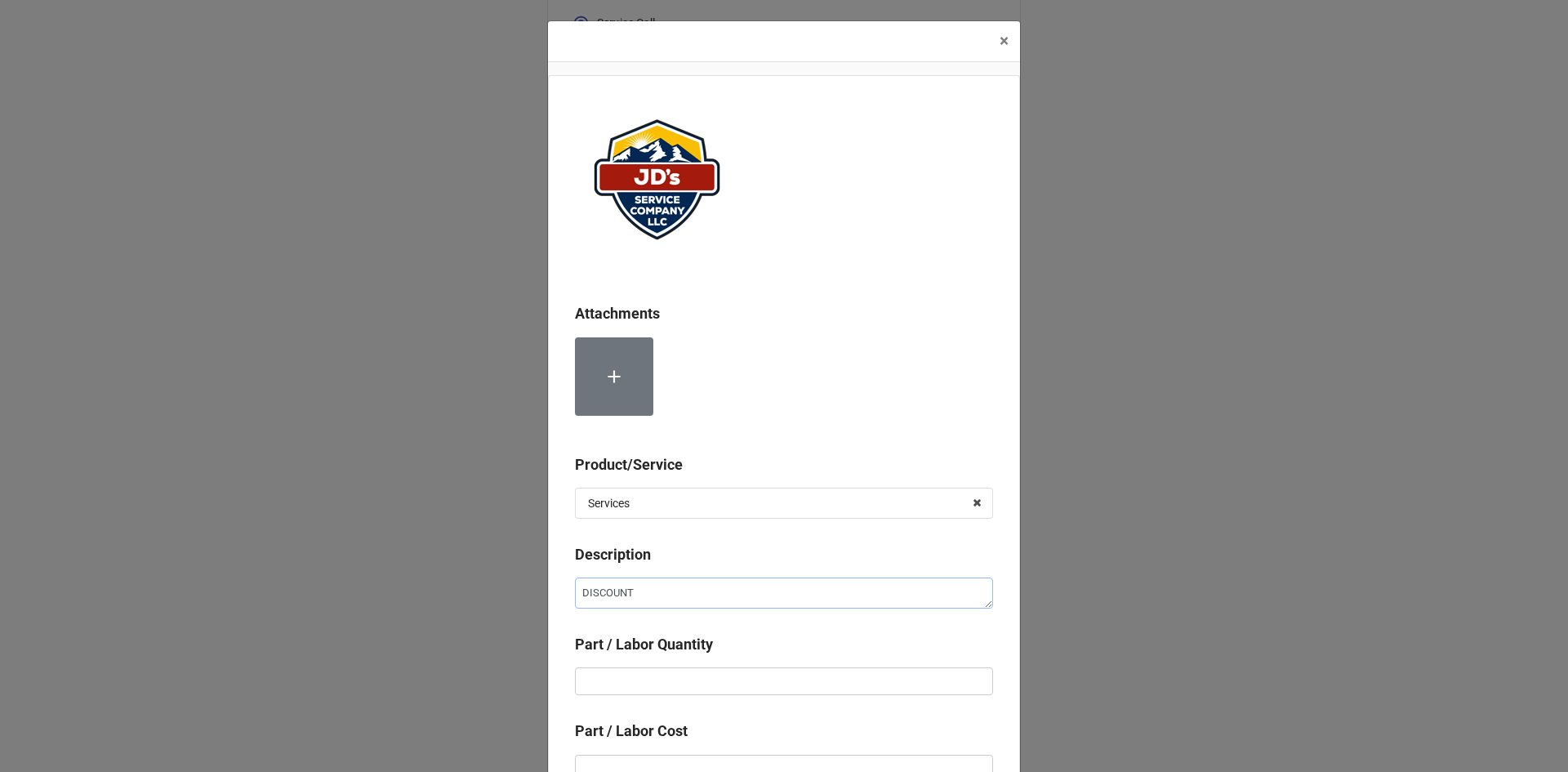
type textarea "x"
type textarea "DISCOUNT ("
type textarea "x"
type textarea "DISCOUNT (C"
type textarea "x"
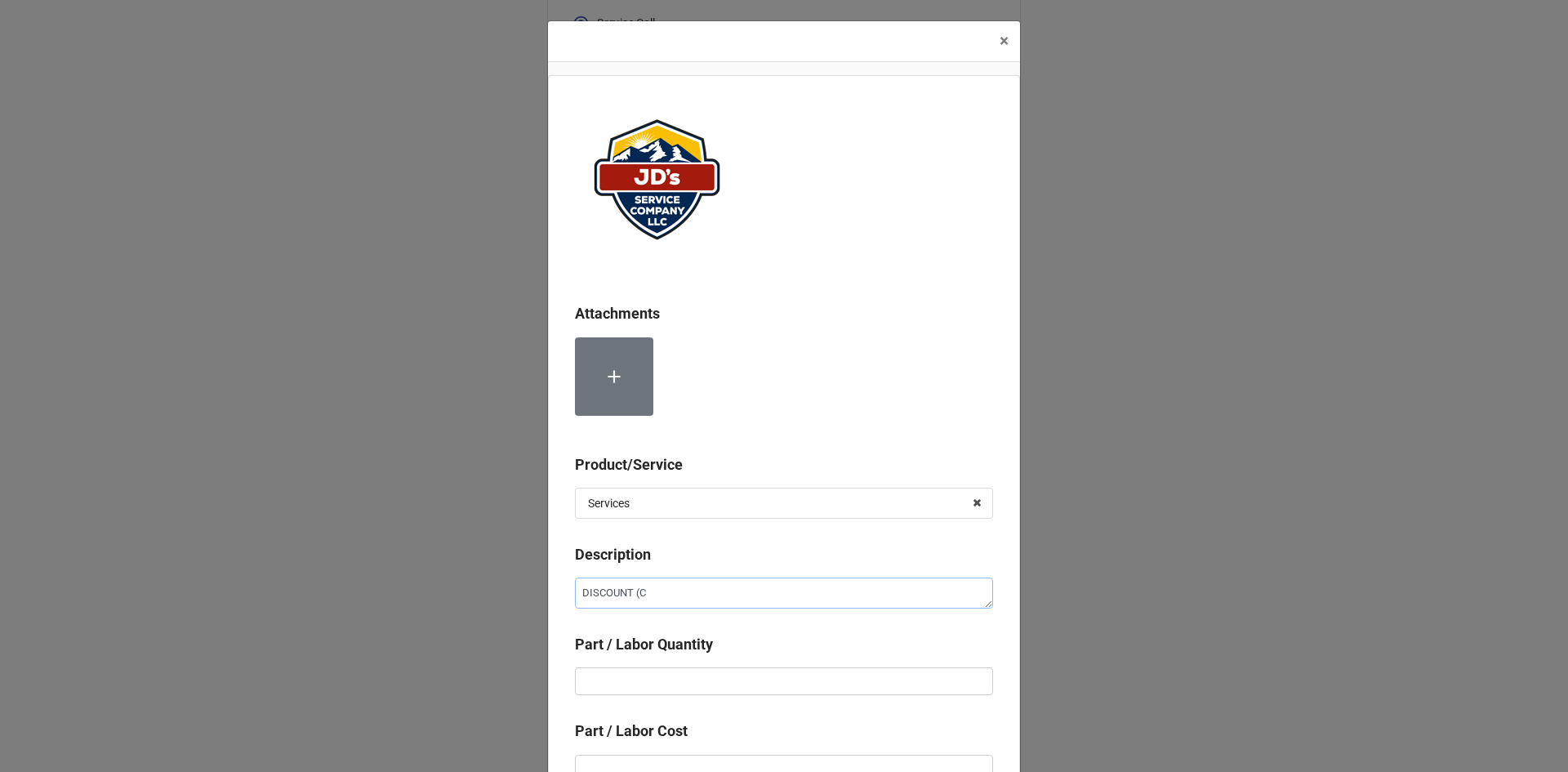
type textarea "DISCOUNT (Cu"
type textarea "x"
type textarea "DISCOUNT (Cus"
type textarea "x"
type textarea "DISCOUNT (Cust"
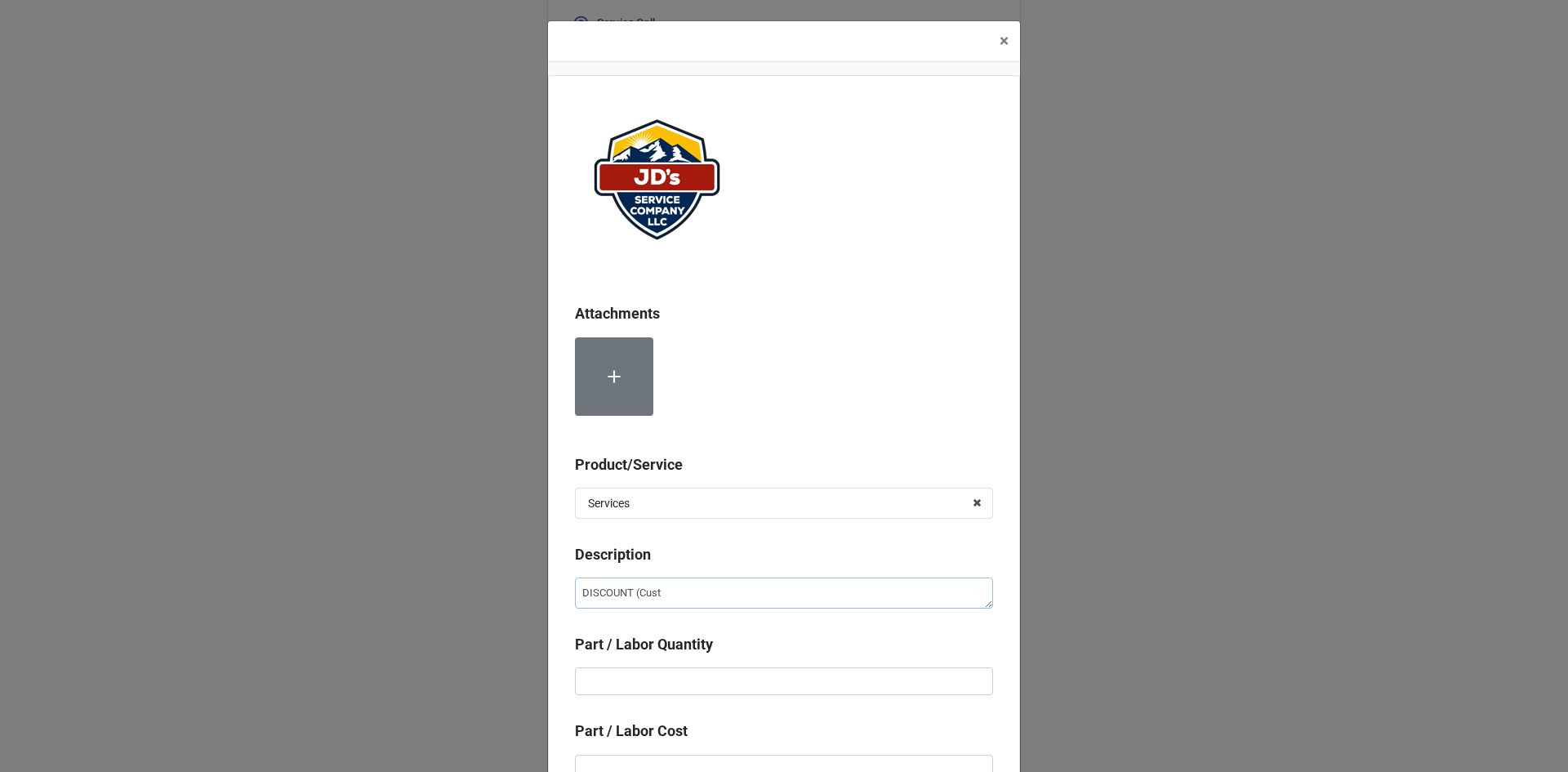
type textarea "x"
type textarea "DISCOUNT (Custm"
type textarea "x"
type textarea "DISCOUNT (Custmo"
type textarea "x"
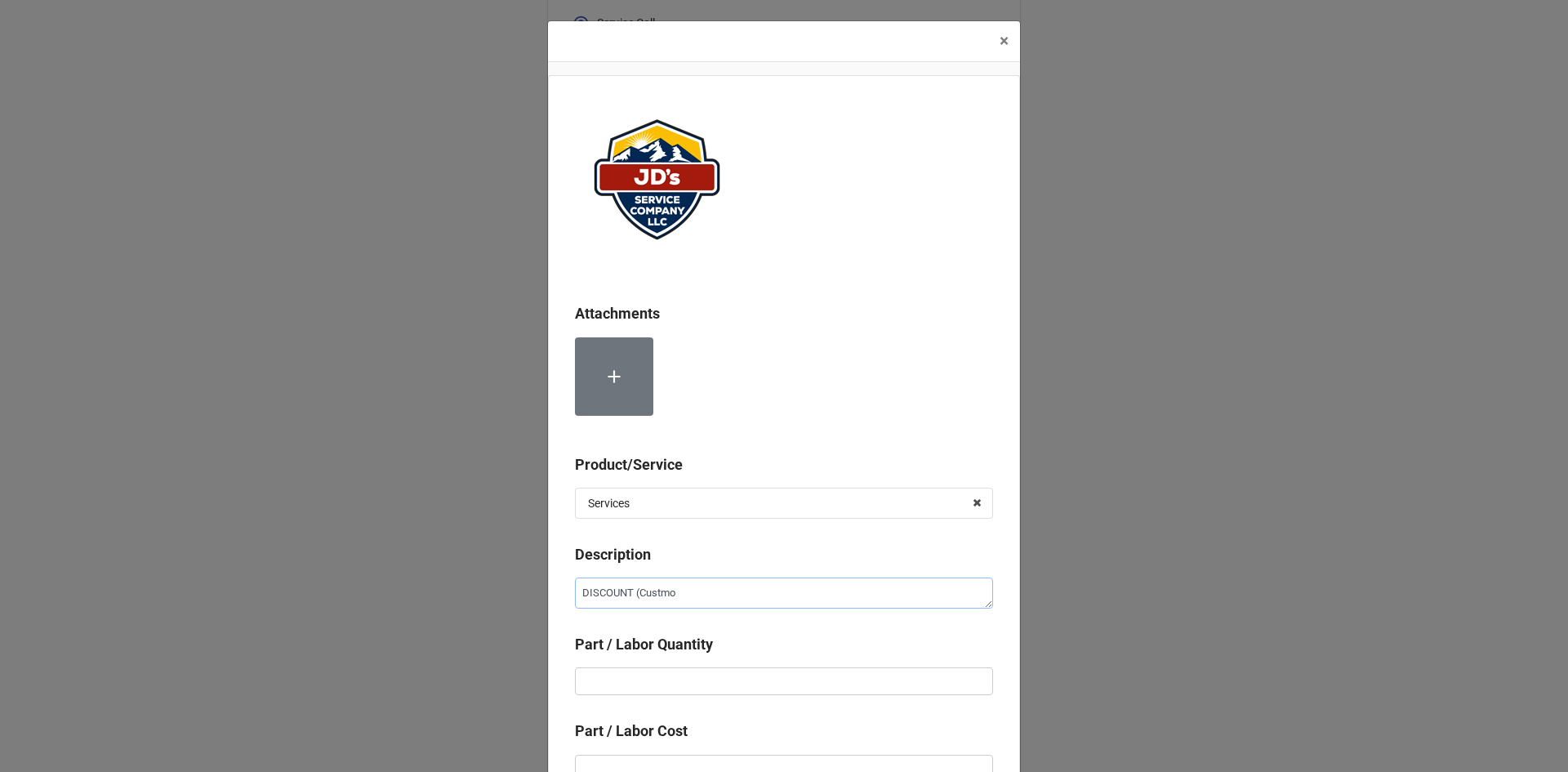
type textarea "DISCOUNT (Custmoe"
type textarea "x"
type textarea "DISCOUNT (Custmoer"
type textarea "x"
type textarea "DISCOUNT (Custmoer"
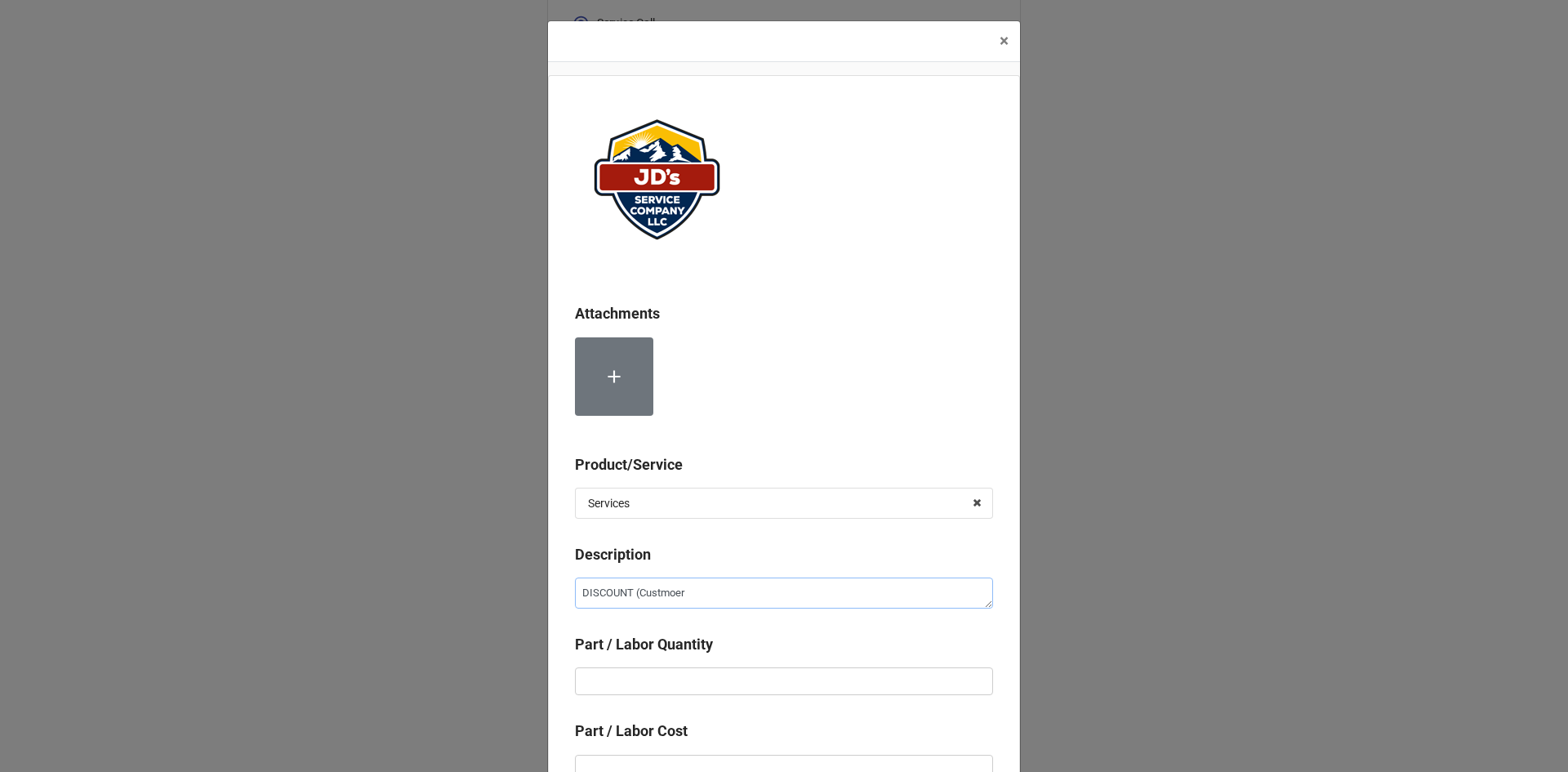
type textarea "x"
type textarea "DISCOUNT (Custmoer"
type textarea "x"
type textarea "DISCOUNT (Custmoe"
type textarea "x"
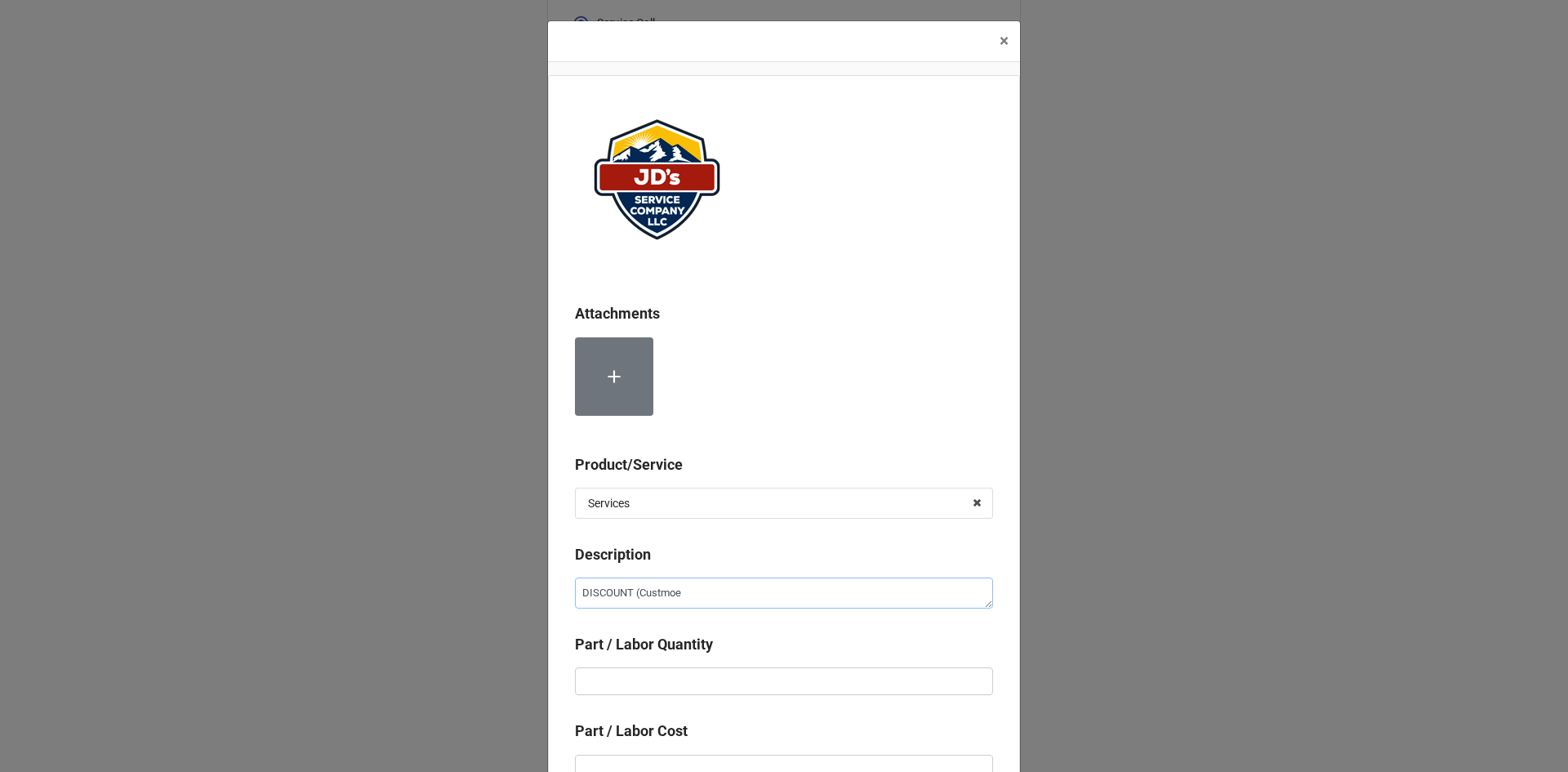
type textarea "DISCOUNT (Custmo"
type textarea "x"
type textarea "DISCOUNT (Custm"
type textarea "x"
type textarea "DISCOUNT (Cust"
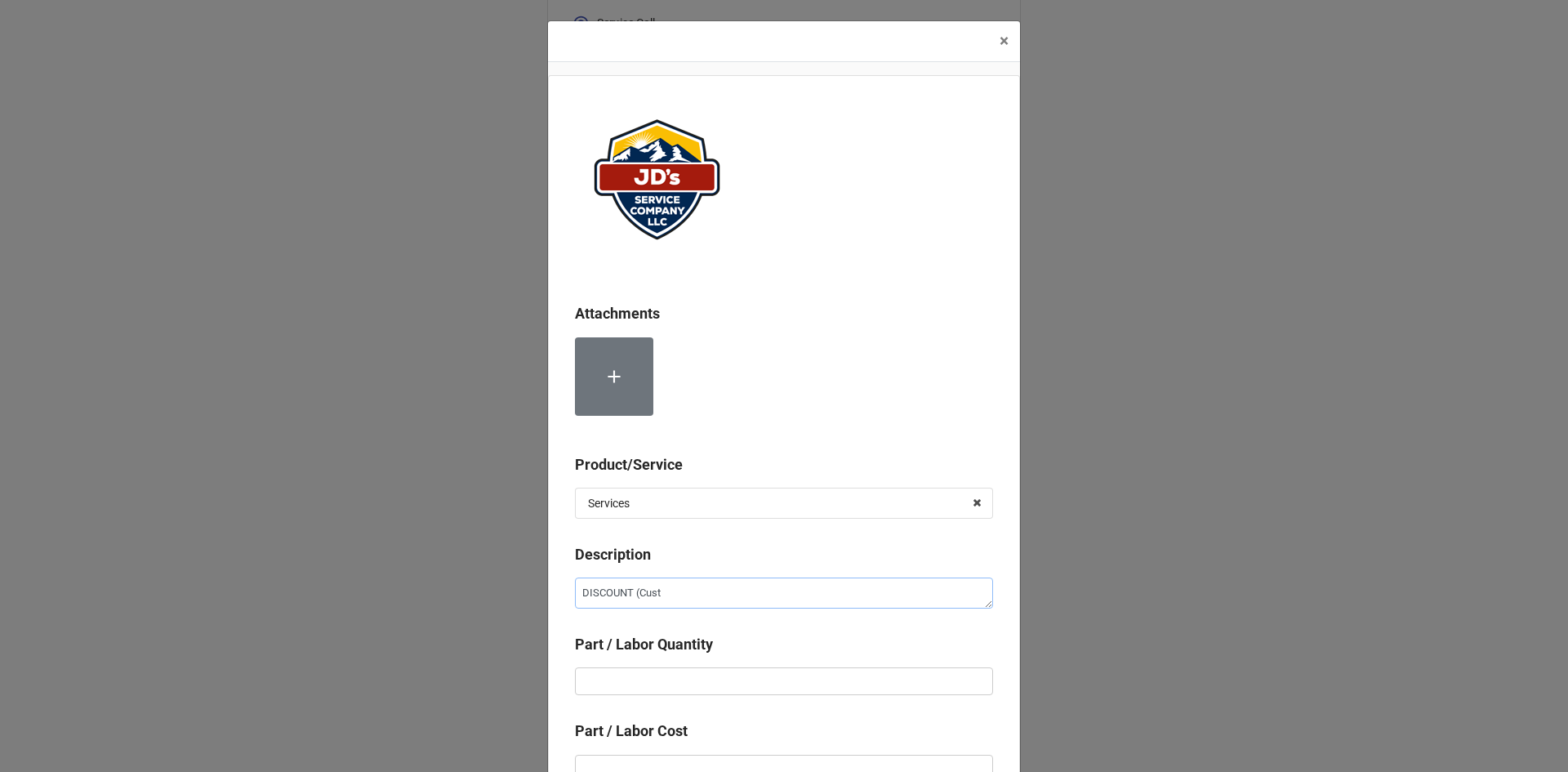
type textarea "x"
type textarea "DISCOUNT (Custo"
type textarea "x"
type textarea "DISCOUNT (Custom"
type textarea "x"
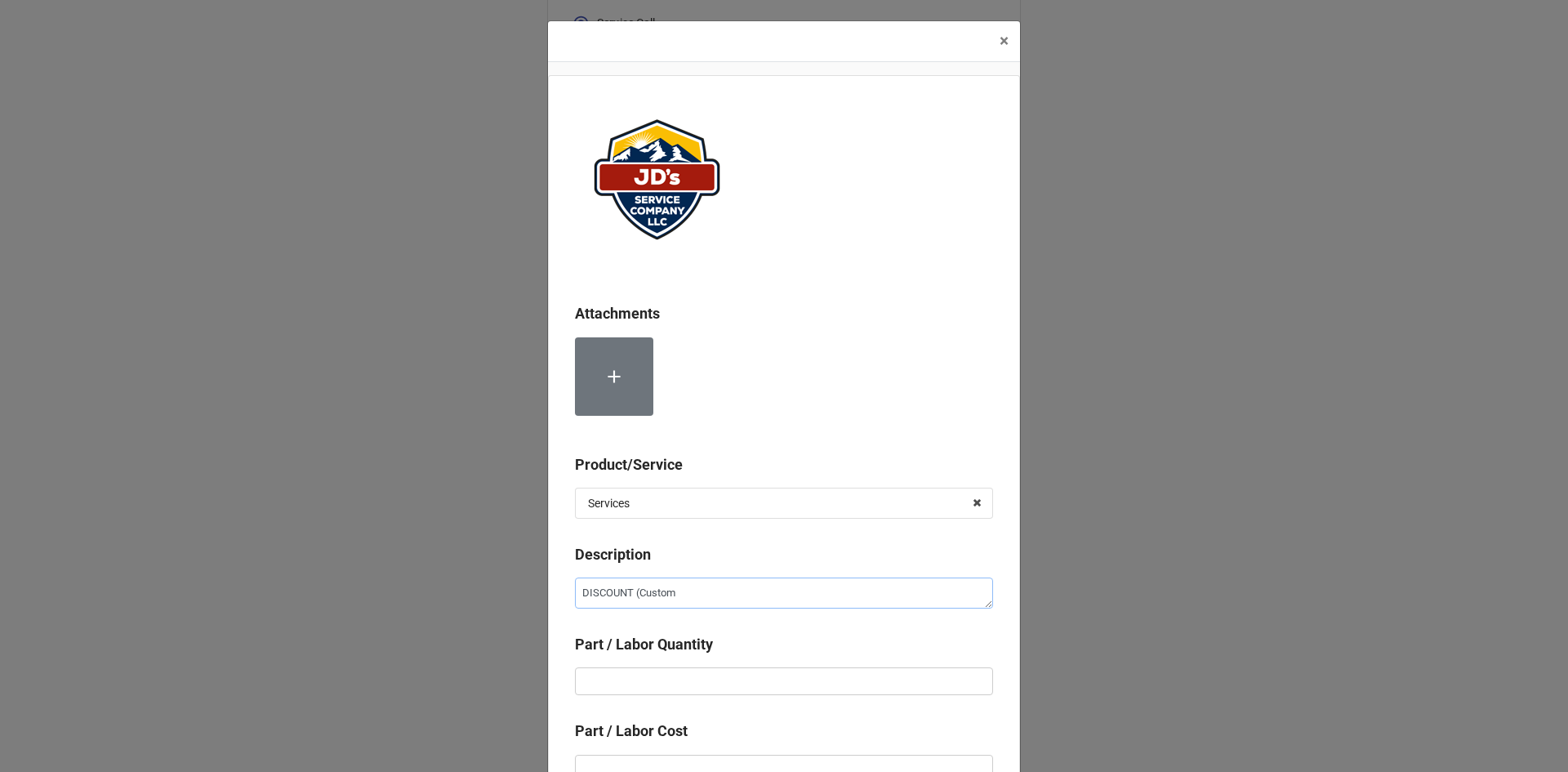
type textarea "DISCOUNT (Custome"
type textarea "x"
type textarea "DISCOUNT (Customer"
type textarea "x"
type textarea "DISCOUNT (Customer"
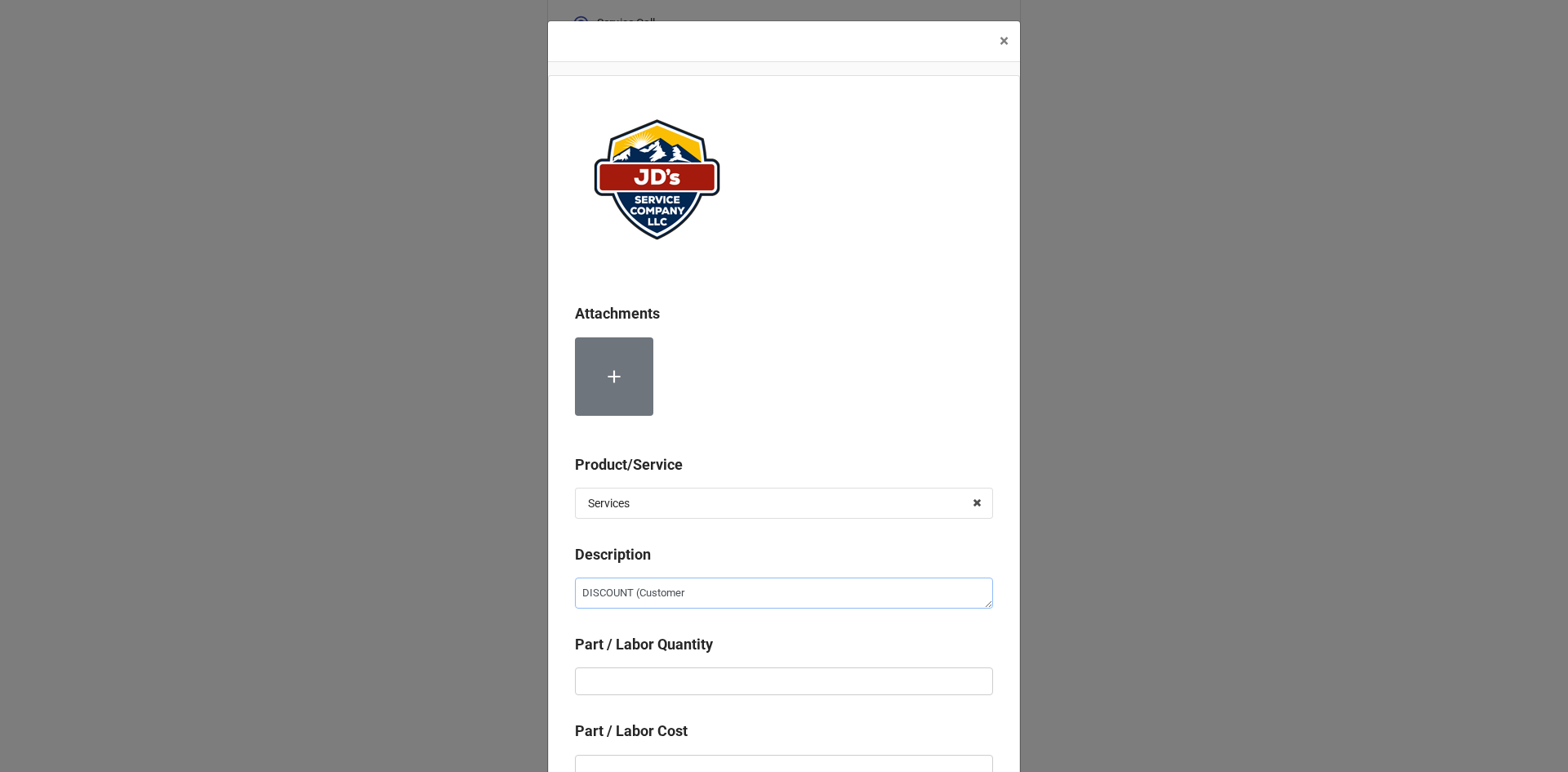
type textarea "x"
type textarea "DISCOUNT (Customer A"
type textarea "x"
type textarea "DISCOUNT (Customer Ap"
type textarea "x"
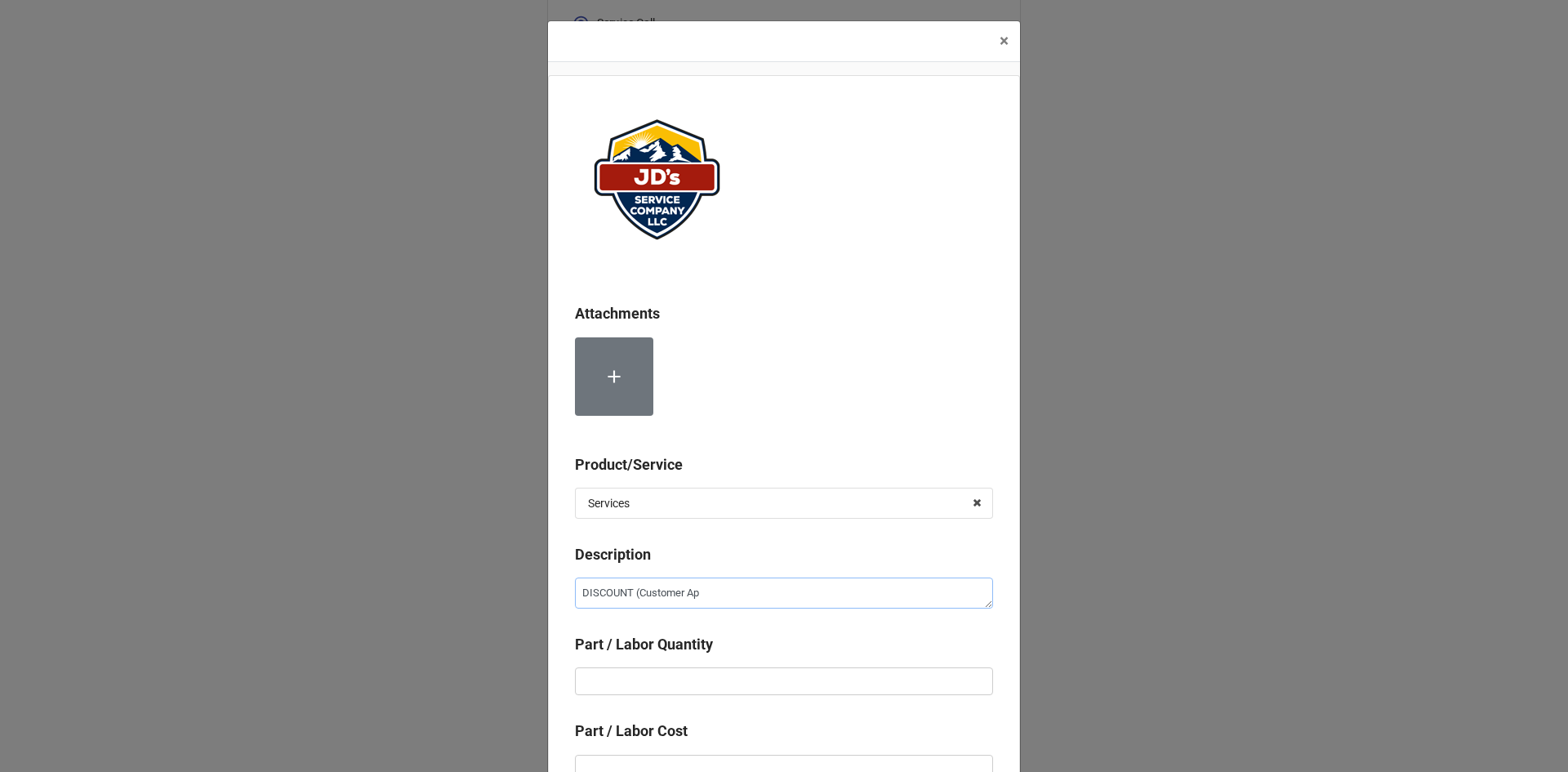
type textarea "DISCOUNT (Customer App"
type textarea "x"
type textarea "DISCOUNT (Customer Appr"
type textarea "x"
type textarea "DISCOUNT (Customer Appre"
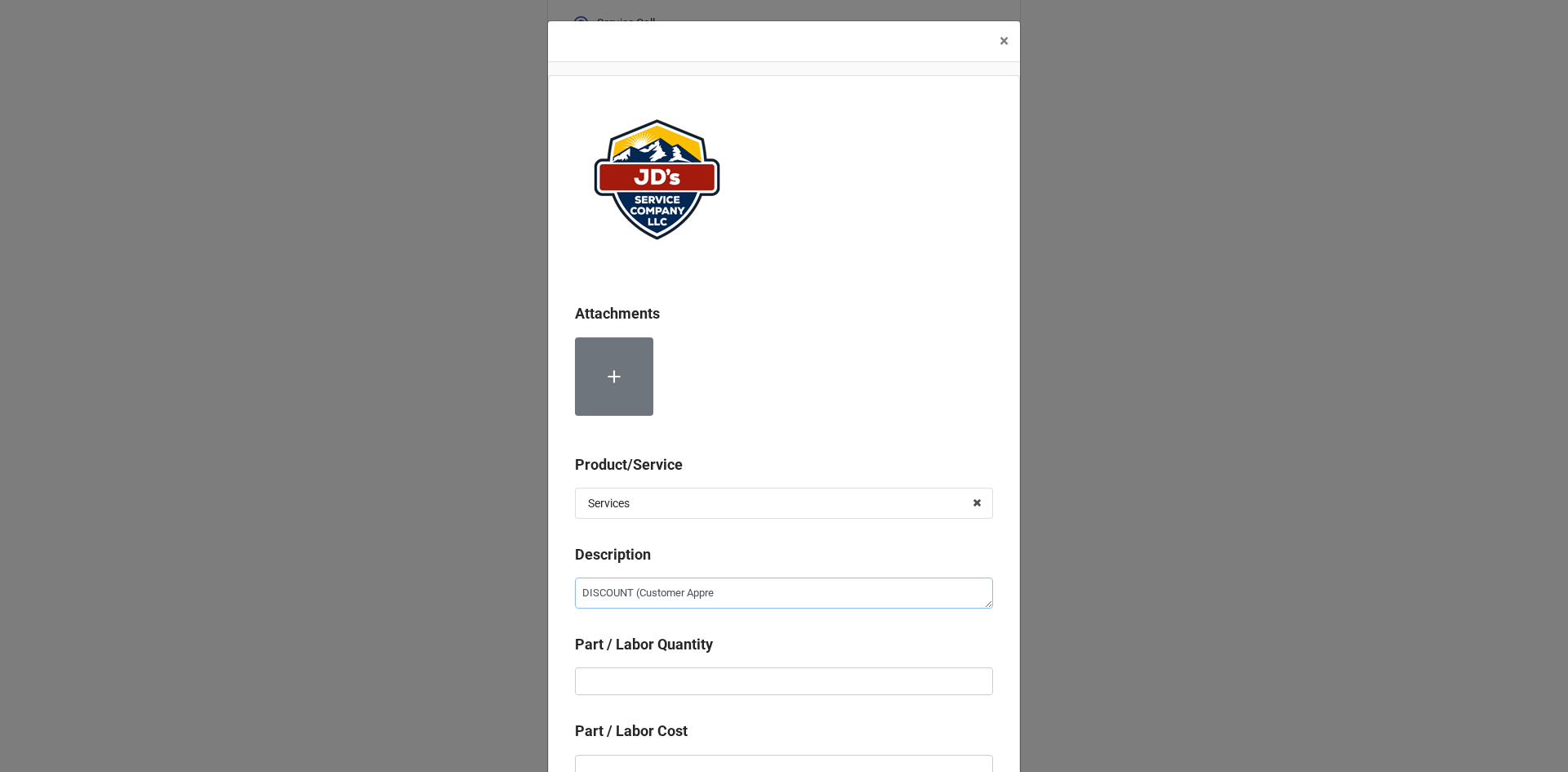
type textarea "x"
type textarea "DISCOUNT (Customer Apprec"
type textarea "x"
type textarea "DISCOUNT (Customer Appreci"
type textarea "x"
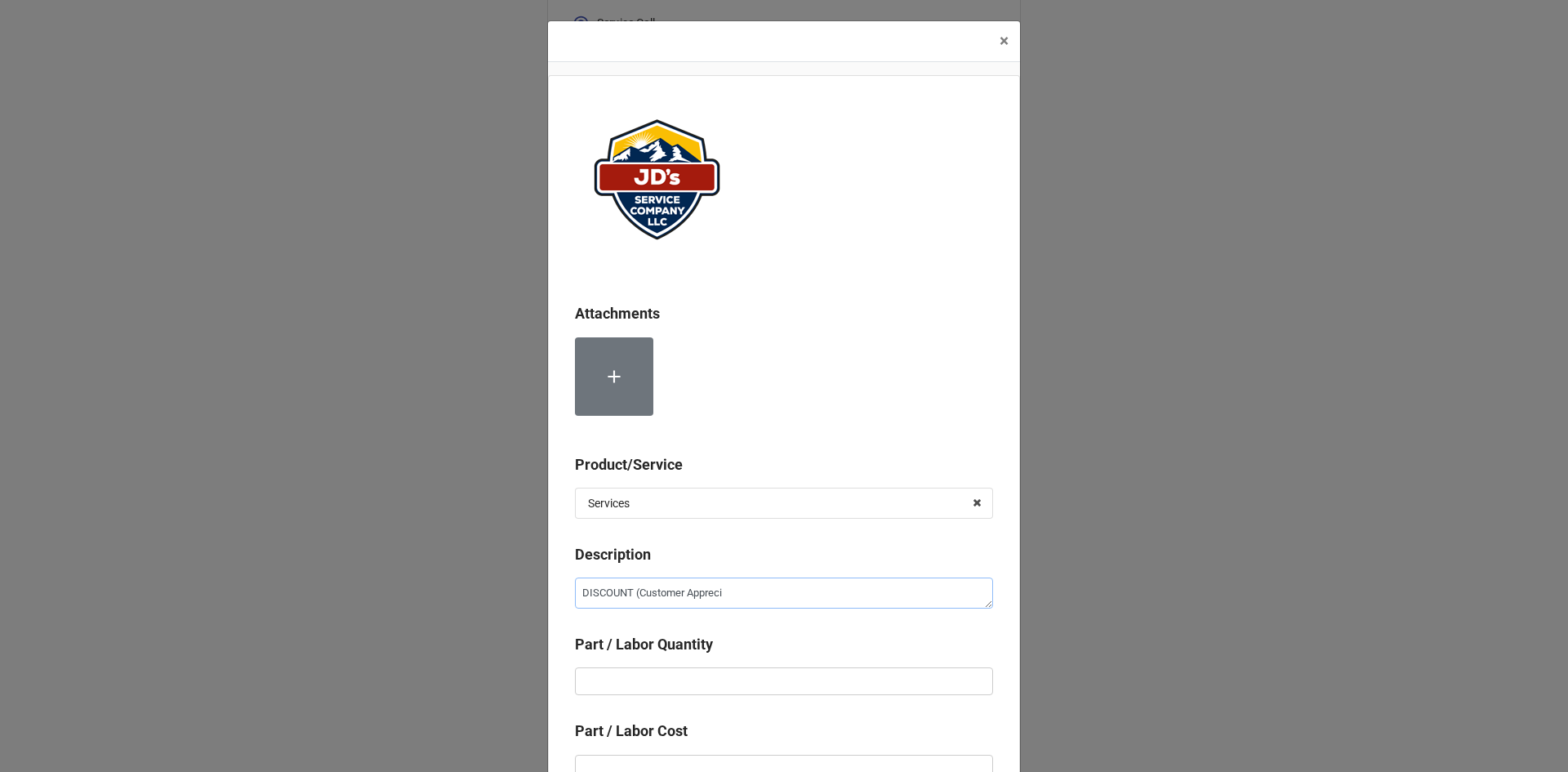
type textarea "DISCOUNT (Customer Apprecia"
type textarea "x"
type textarea "DISCOUNT (Customer Apprecian"
type textarea "x"
type textarea "DISCOUNT (Customer Apprecia"
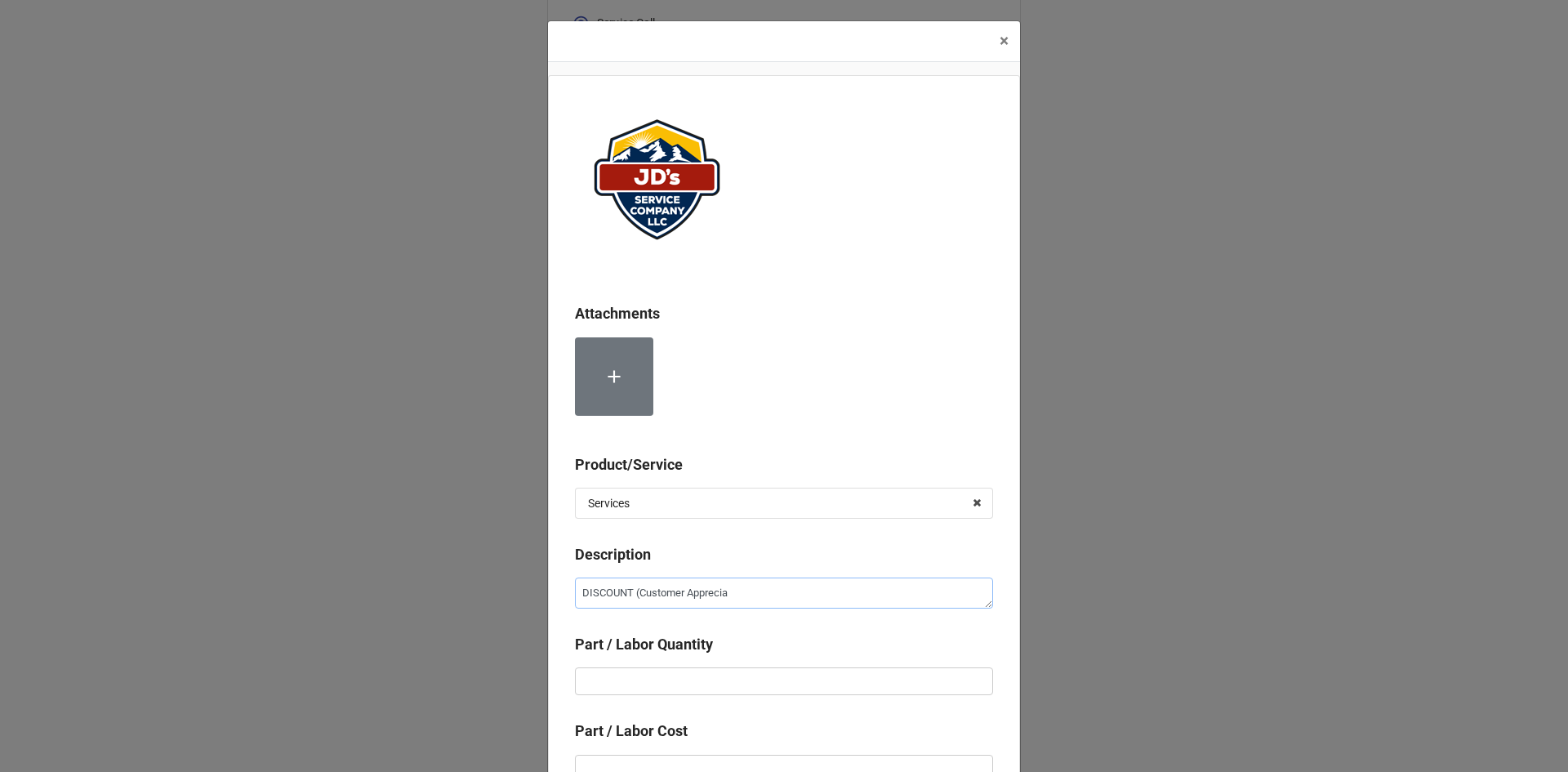
type textarea "x"
type textarea "DISCOUNT (Customer Appreci"
type textarea "x"
type textarea "DISCOUNT (Customer Apprec"
type textarea "x"
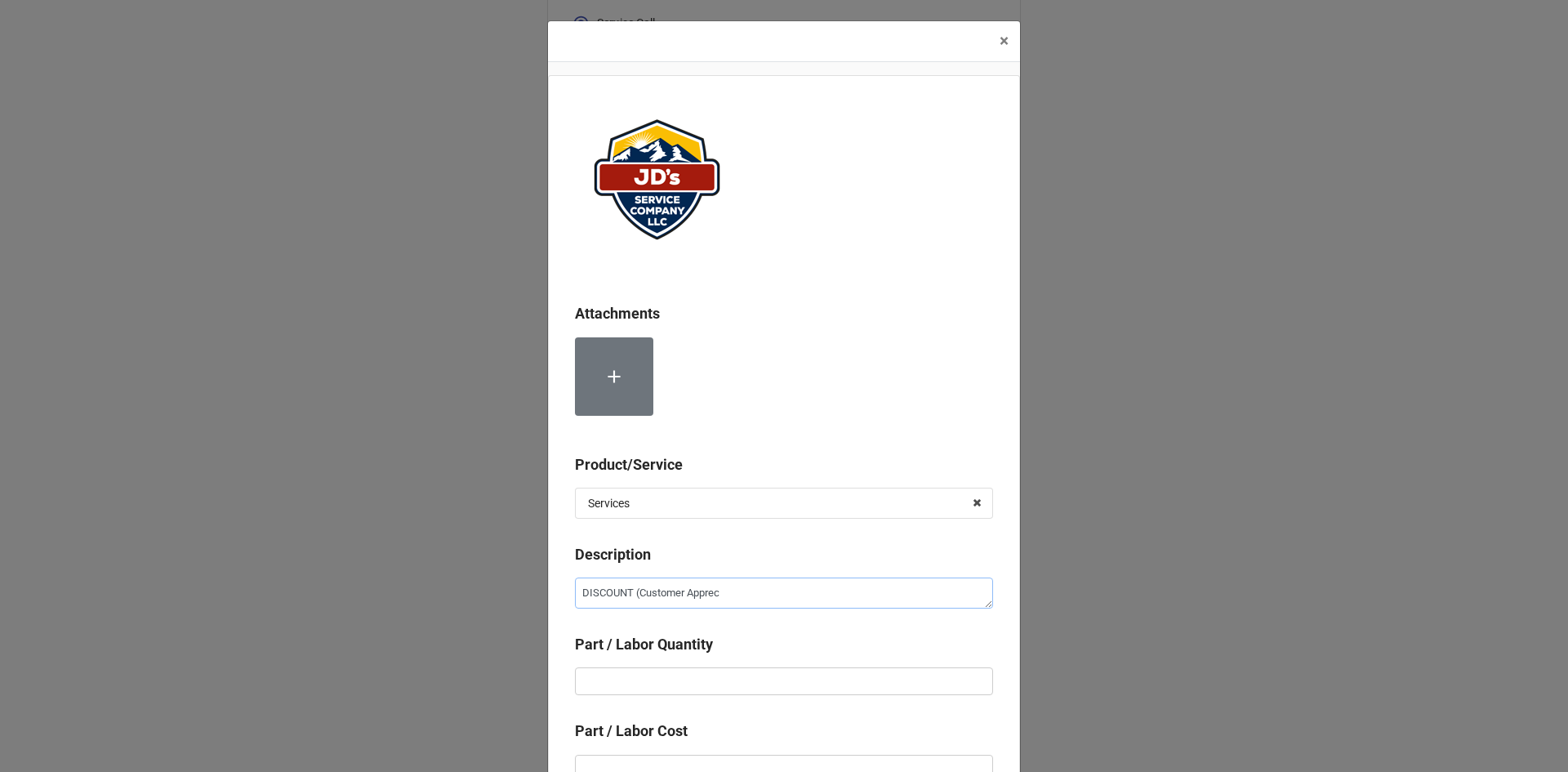
type textarea "DISCOUNT (Customer Appreci"
type textarea "x"
type textarea "DISCOUNT (Customer Apprecia"
type textarea "x"
type textarea "DISCOUNT (Customer Appreciat"
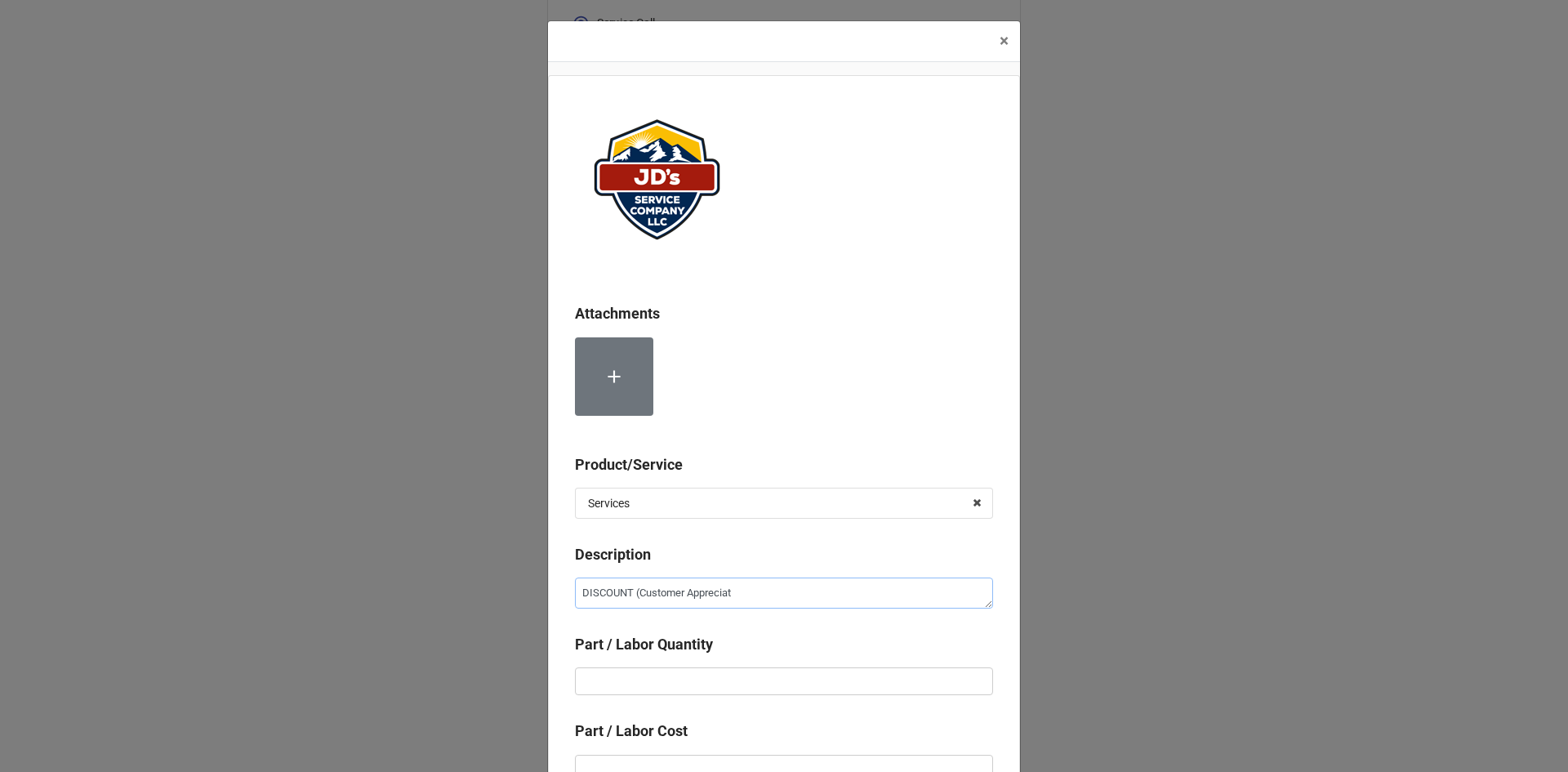
type textarea "x"
type textarea "DISCOUNT (Customer Appreciati"
type textarea "x"
type textarea "DISCOUNT (Customer Appreciatio"
type textarea "x"
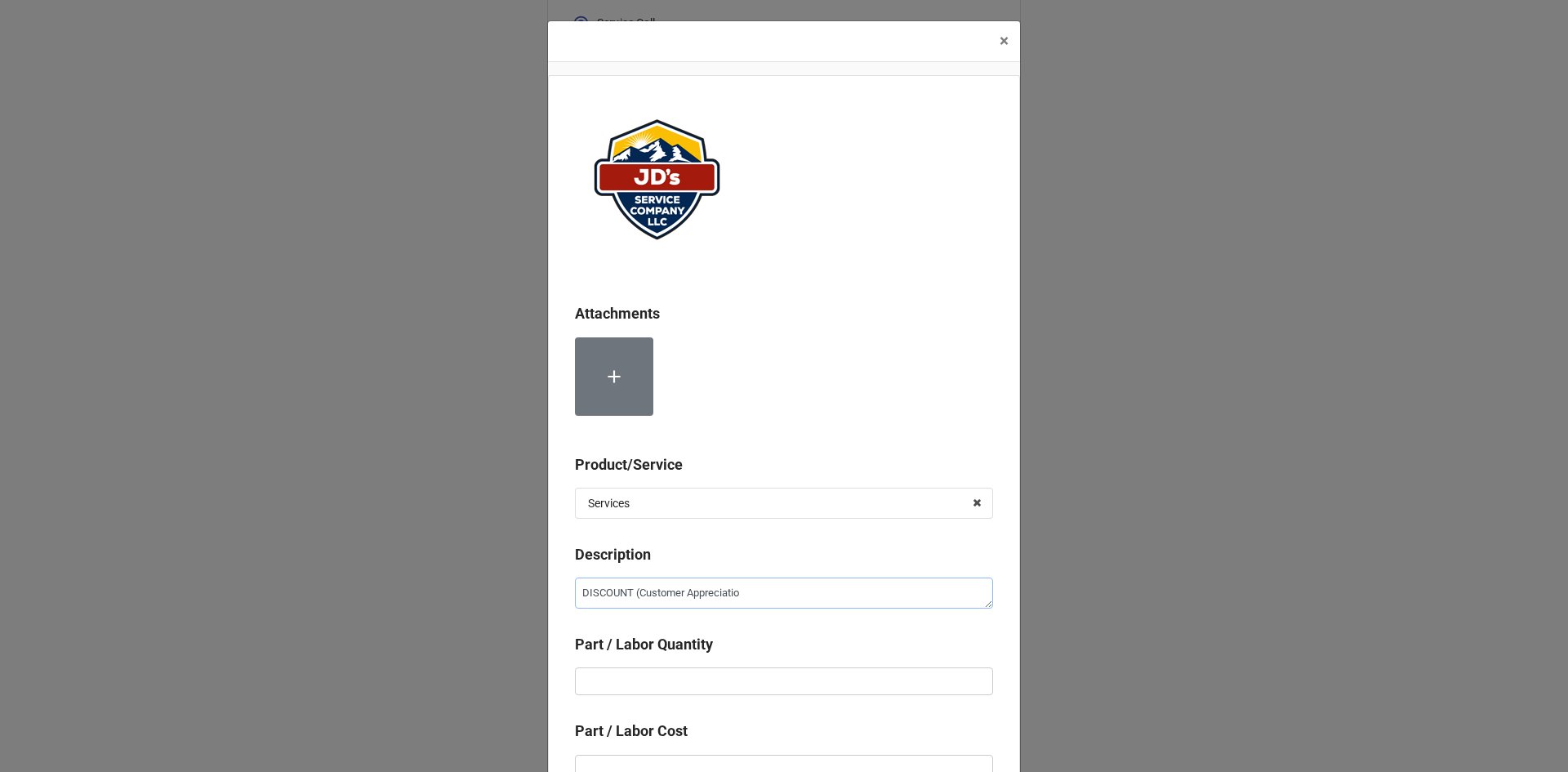
type textarea "DISCOUNT (Customer Appreciation"
type textarea "x"
type textarea "DISCOUNT (Customer Appreciation)"
click at [683, 676] on input "text" at bounding box center [784, 682] width 419 height 28
type textarea "x"
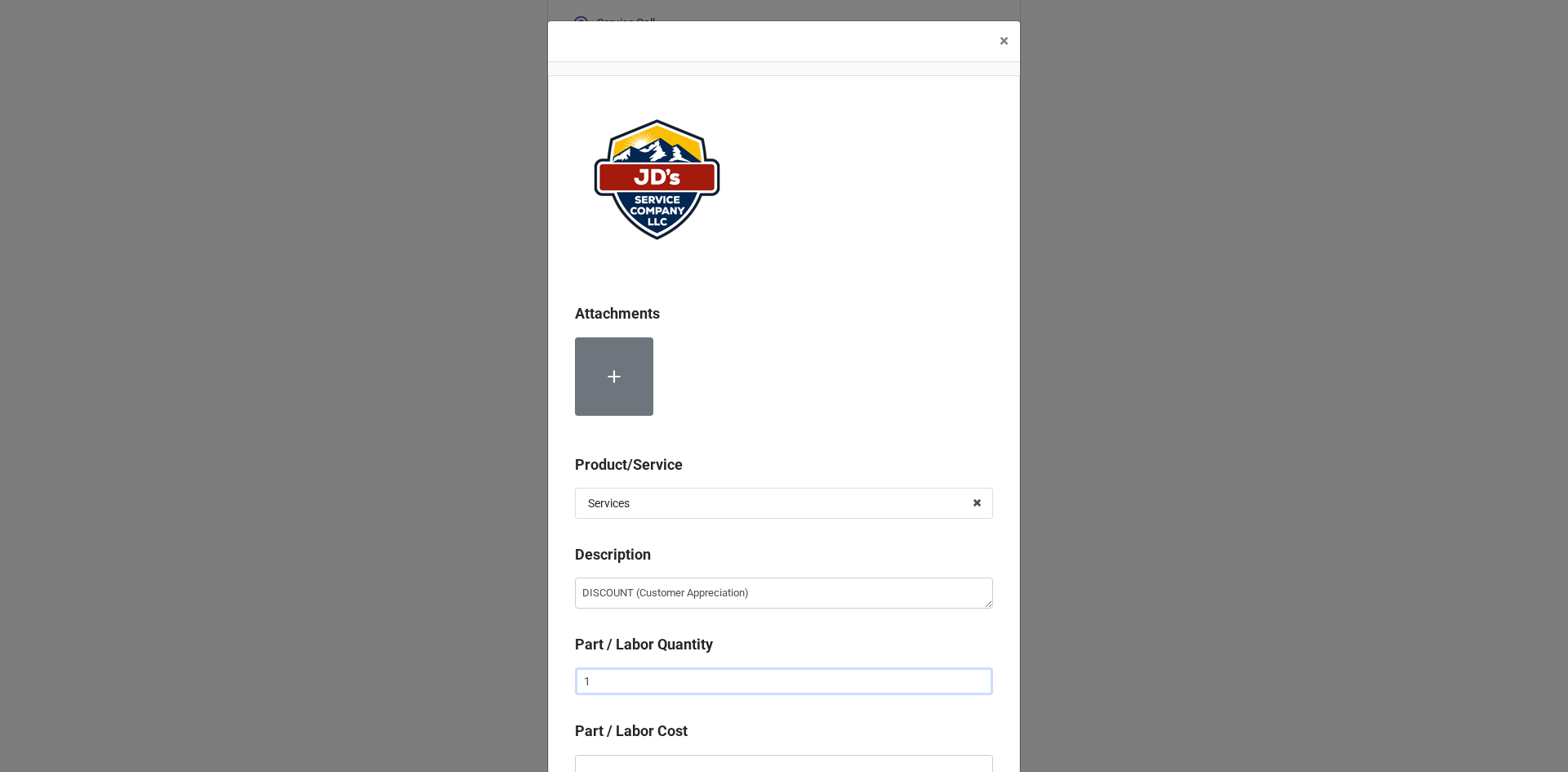
type input "1"
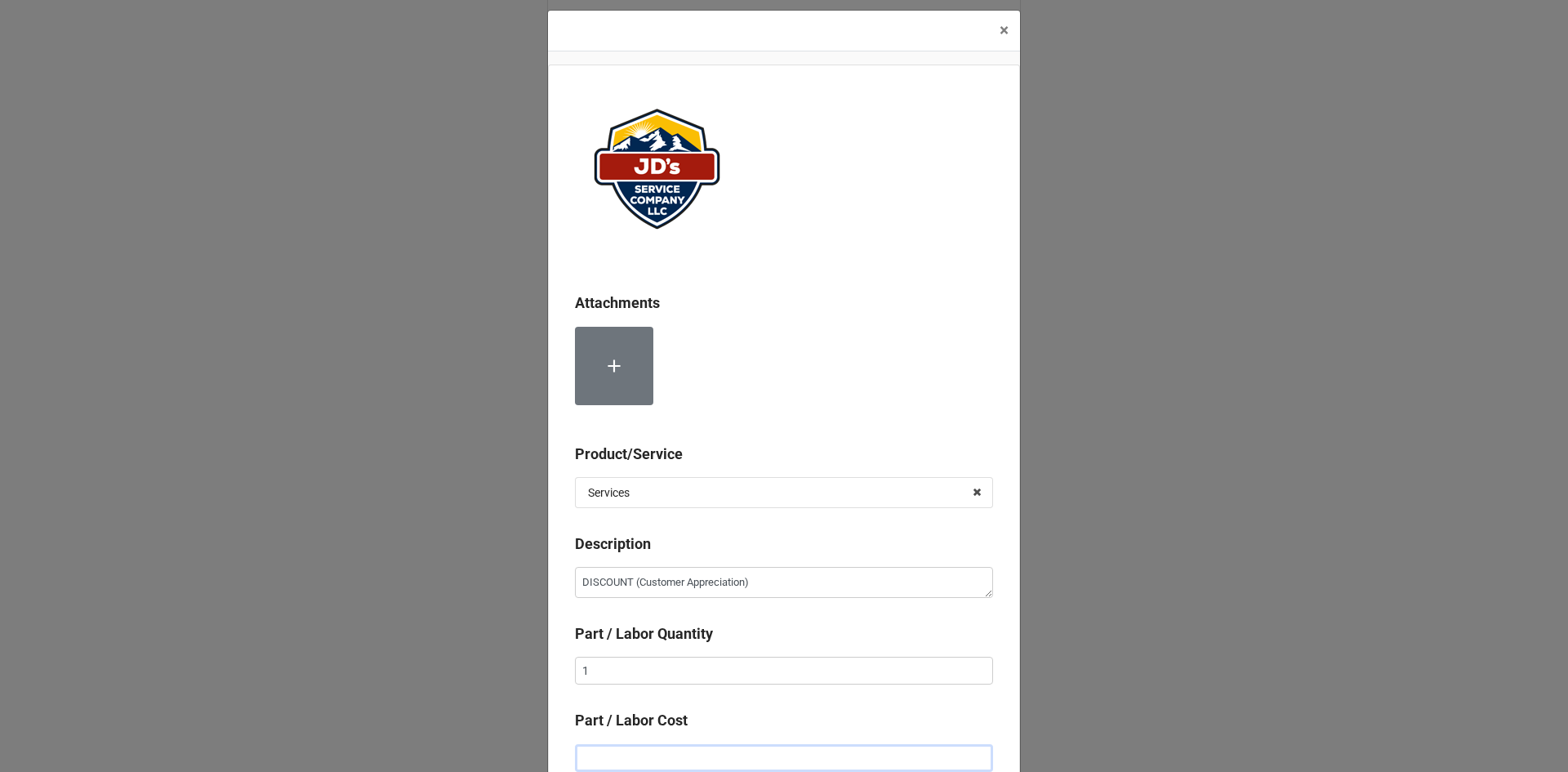
type input "-"
type textarea "x"
type input "-$1.00"
type textarea "x"
type input "-$19.00"
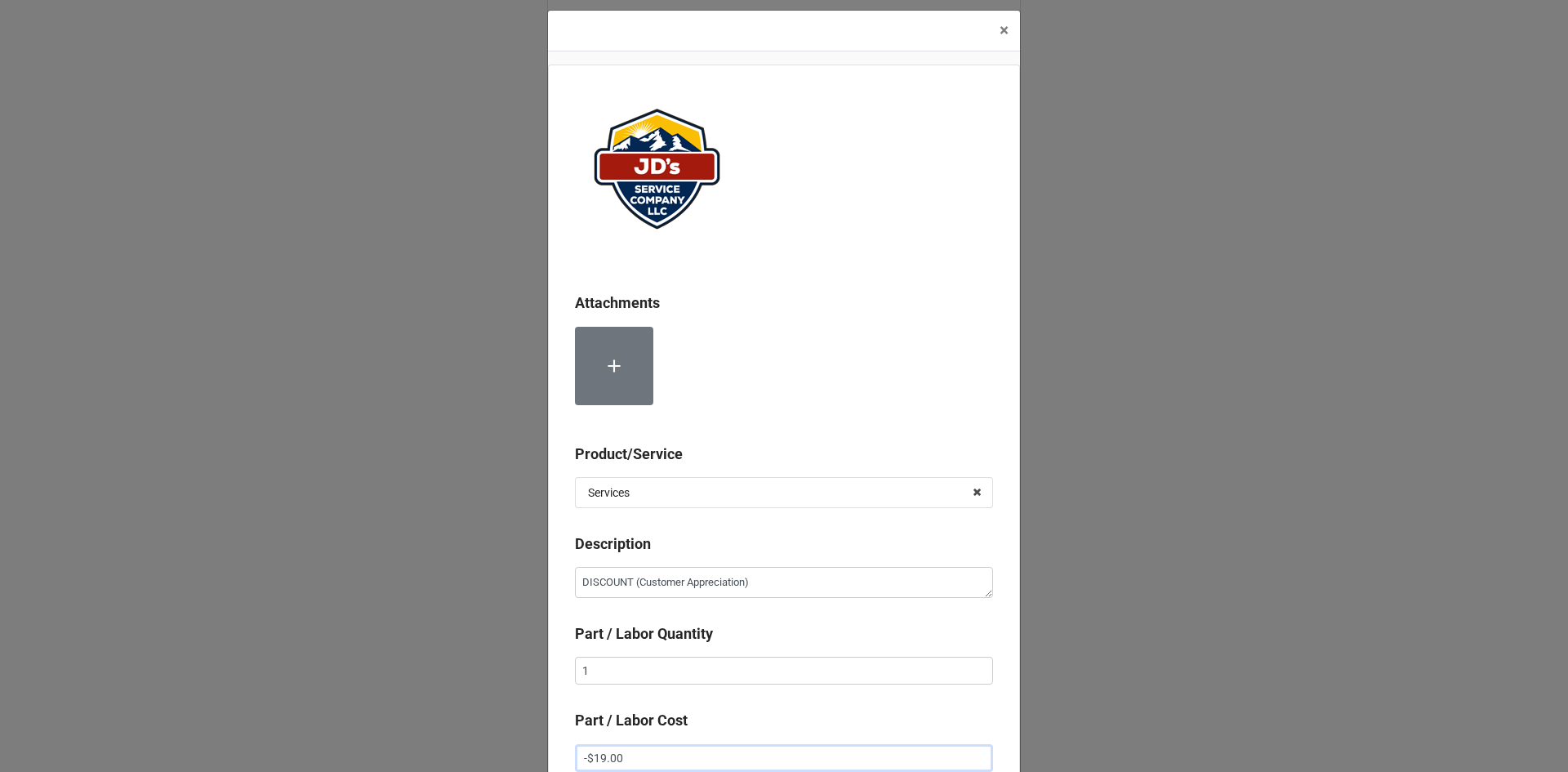
type textarea "x"
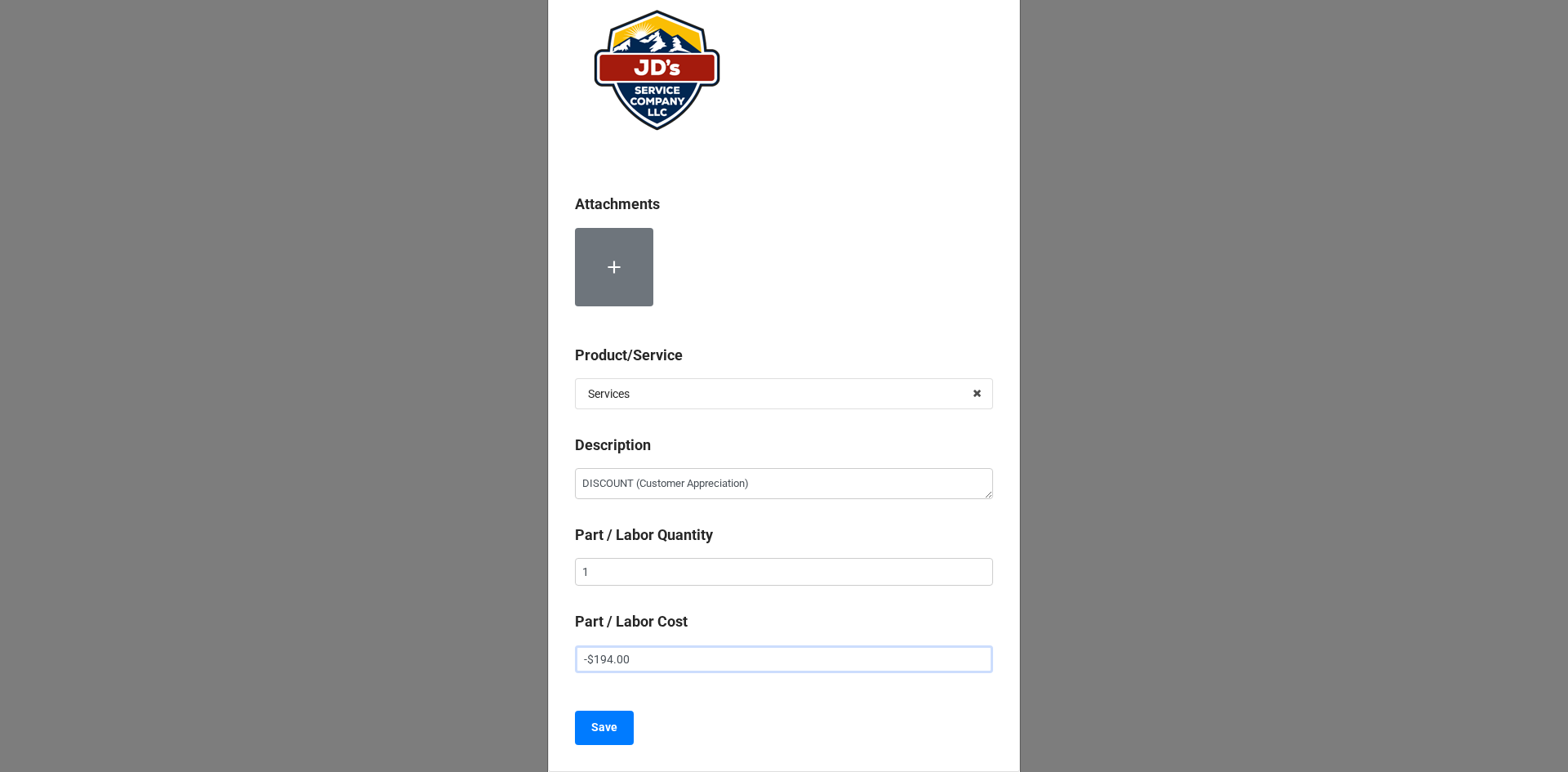
scroll to position [238, 0]
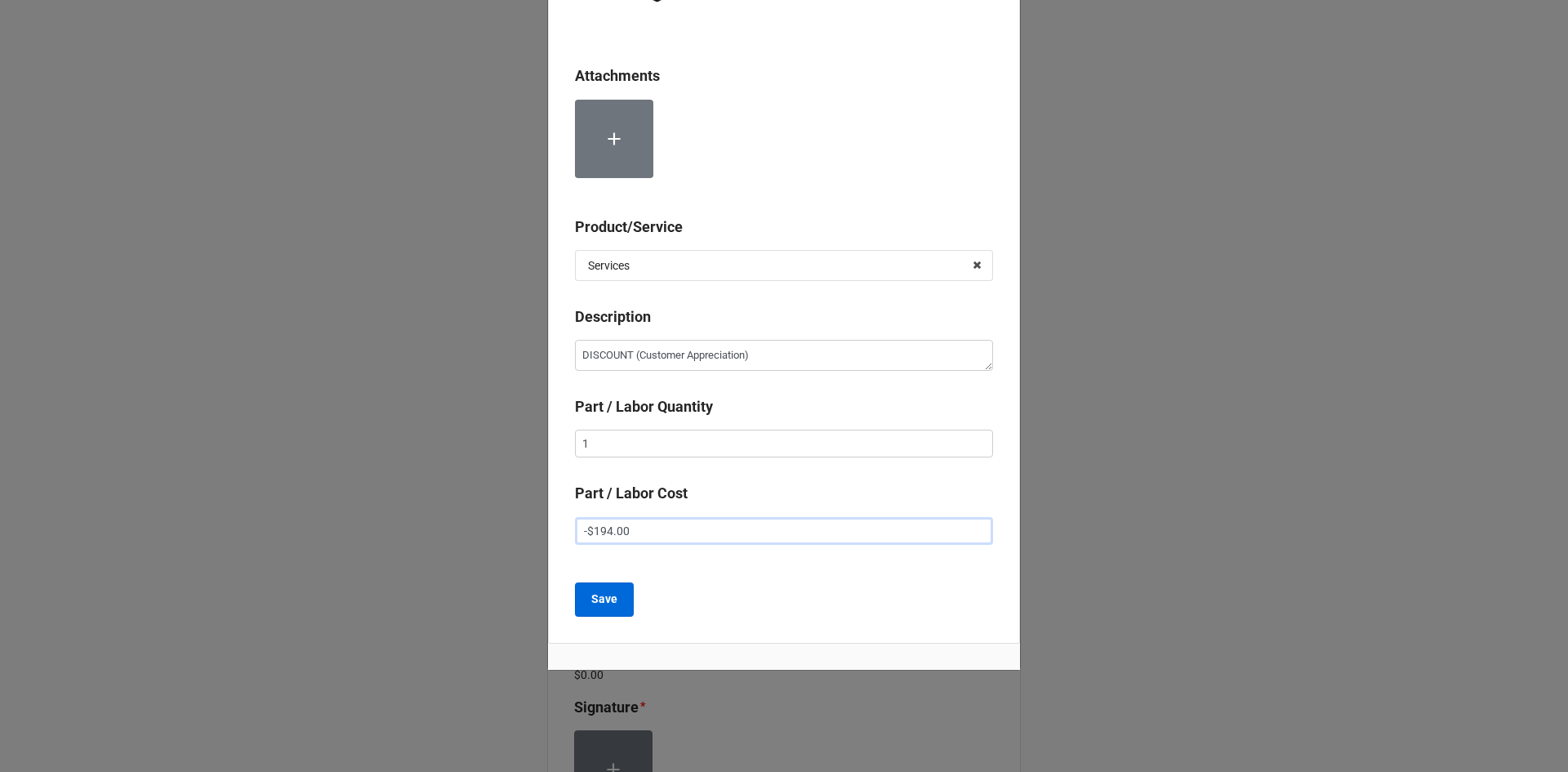
type input "-$194.00"
click at [621, 607] on button "Save" at bounding box center [604, 599] width 59 height 34
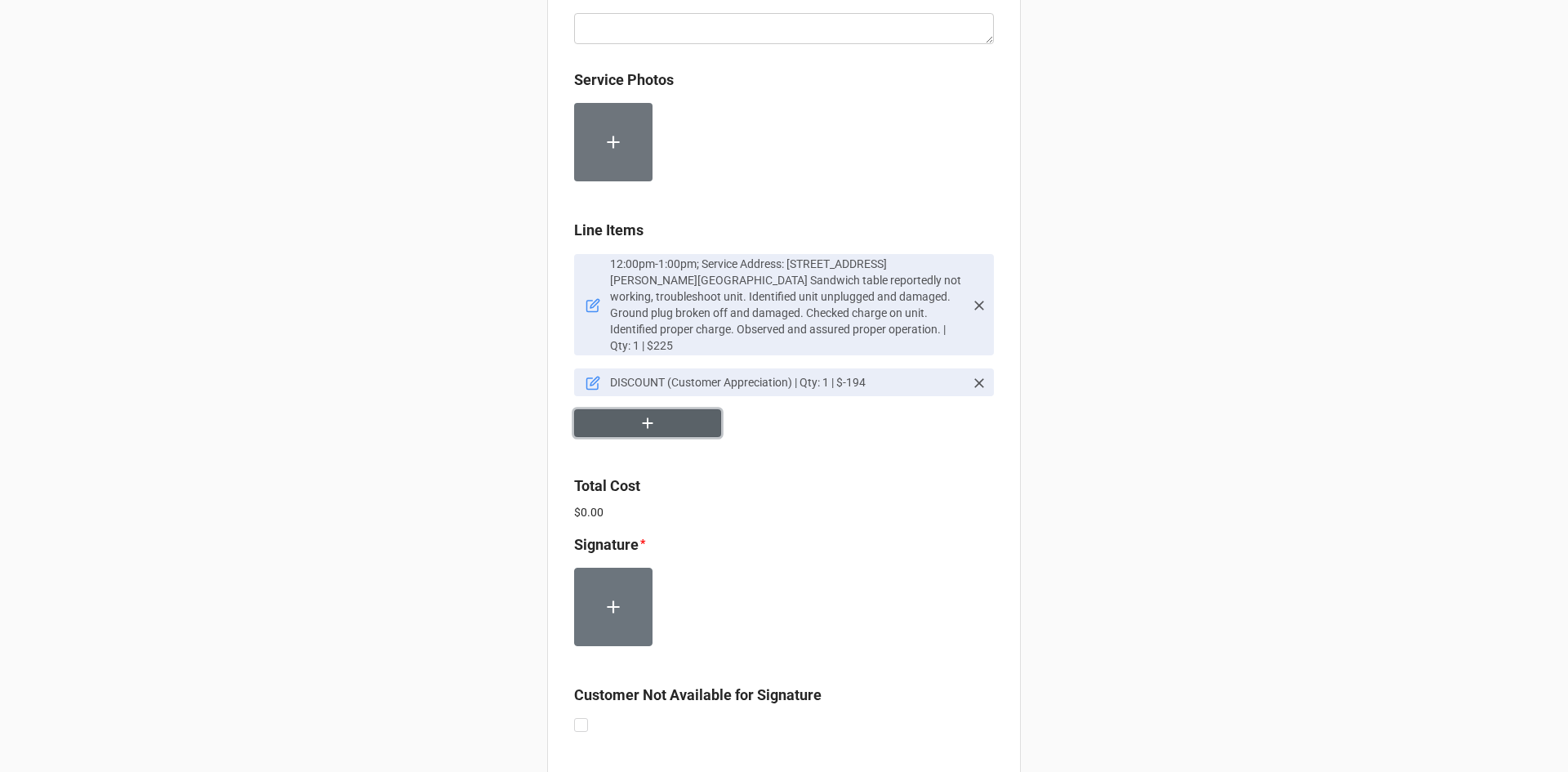
scroll to position [980, 0]
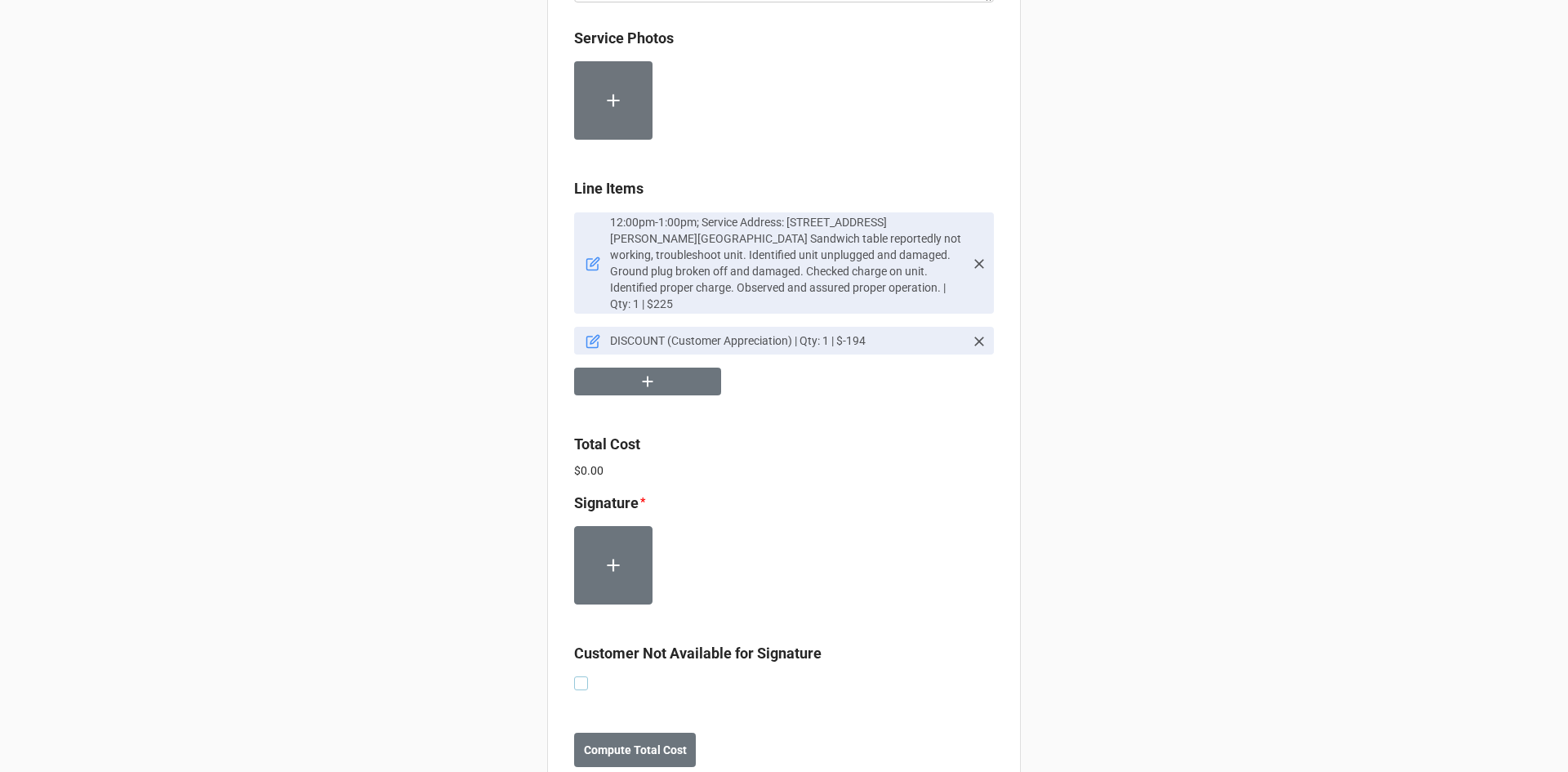
click at [579, 676] on label at bounding box center [581, 676] width 14 height 0
checkbox input "true"
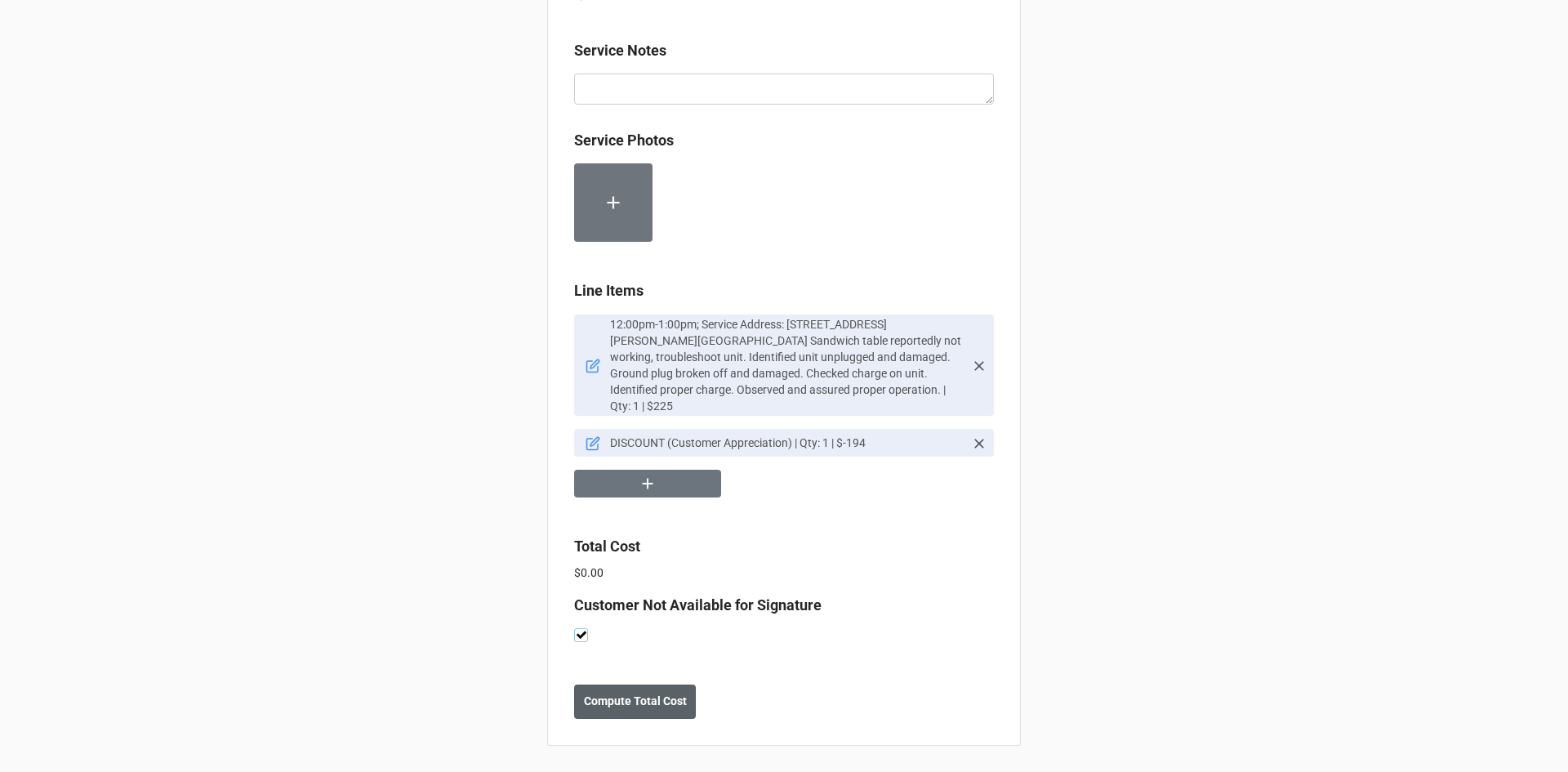
scroll to position [862, 0]
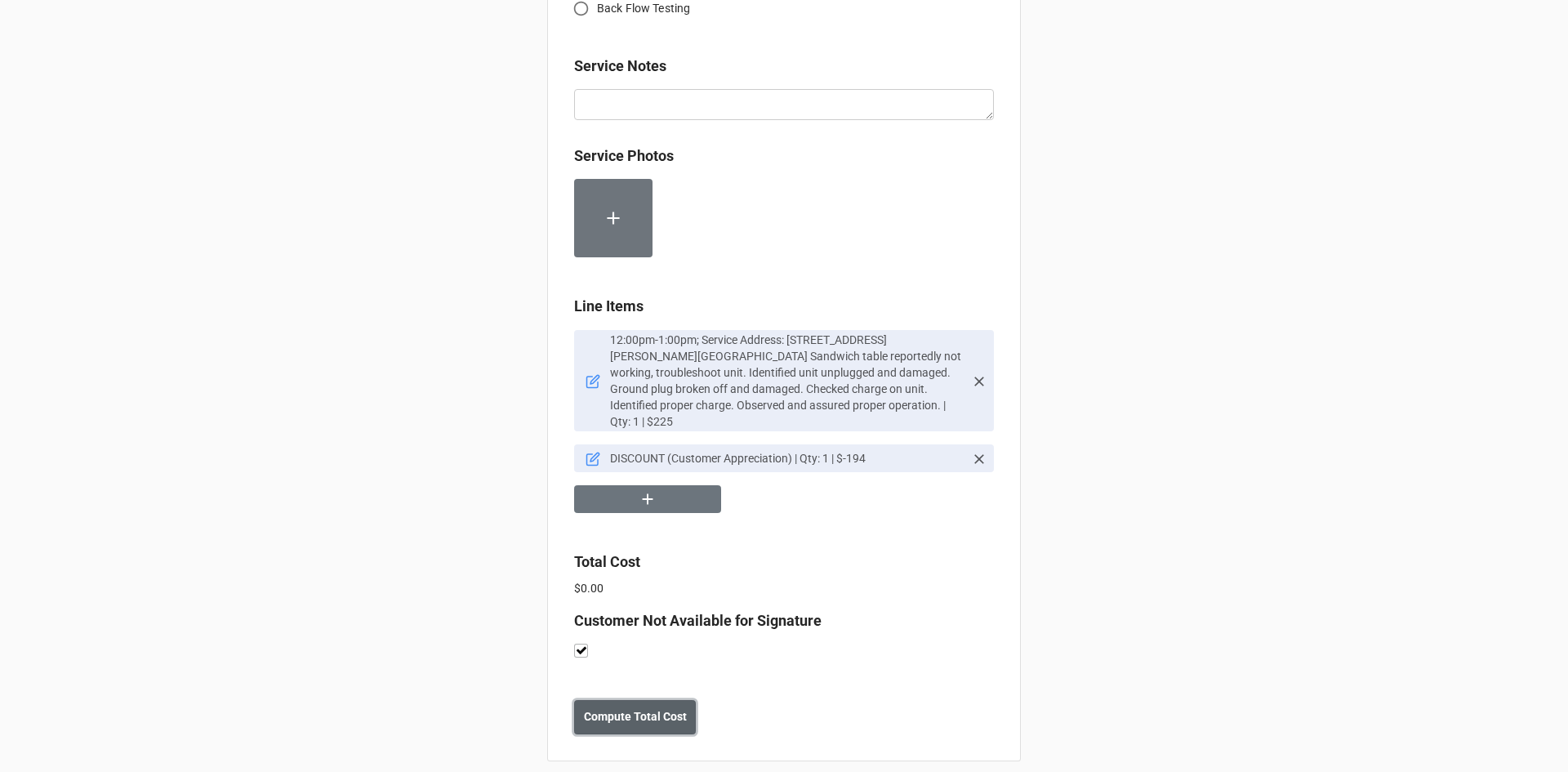
click at [612, 708] on b "Compute Total Cost" at bounding box center [635, 717] width 103 height 18
click at [591, 708] on b "Save" at bounding box center [604, 717] width 26 height 18
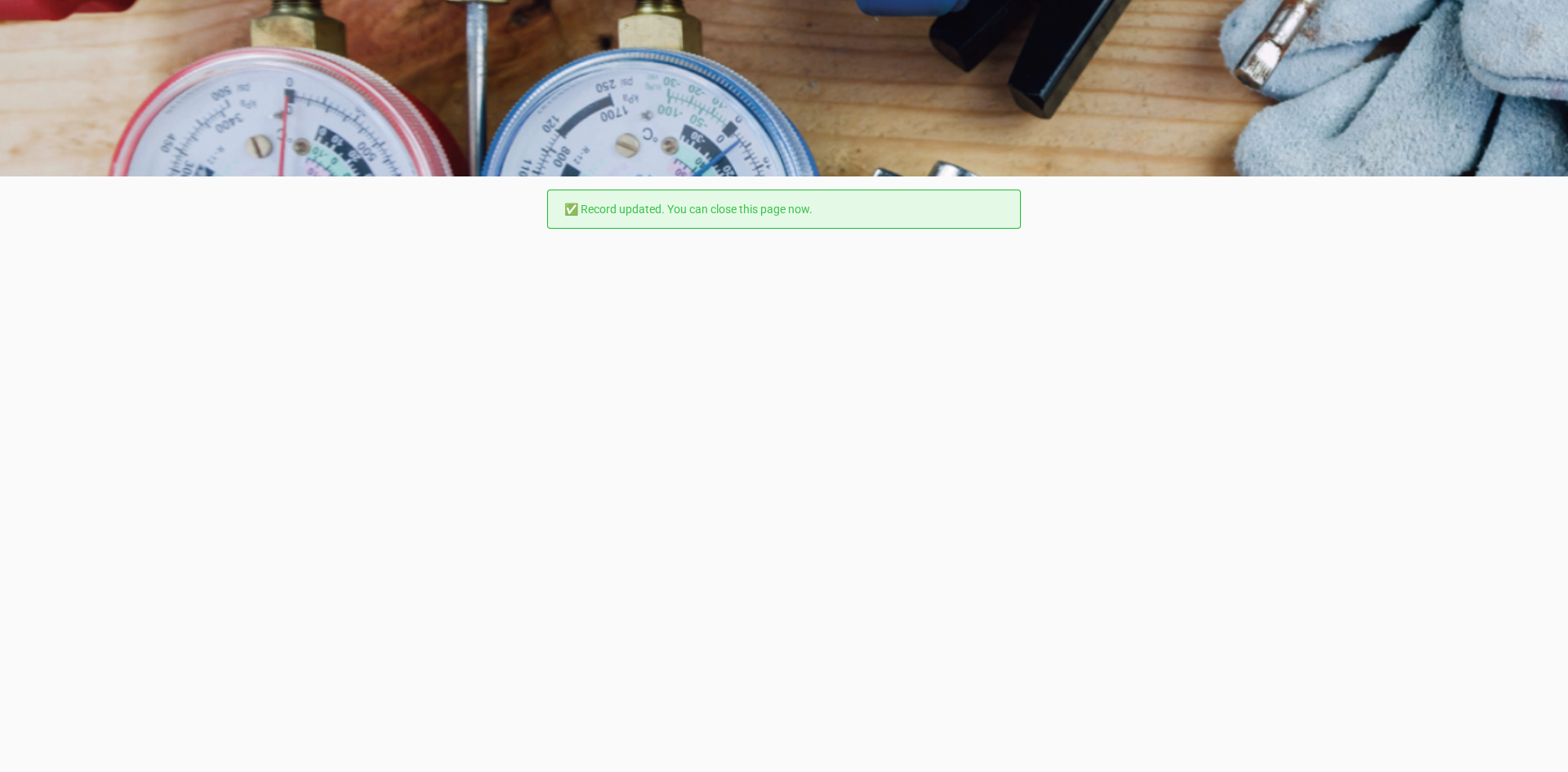
scroll to position [0, 0]
